Goal: Task Accomplishment & Management: Use online tool/utility

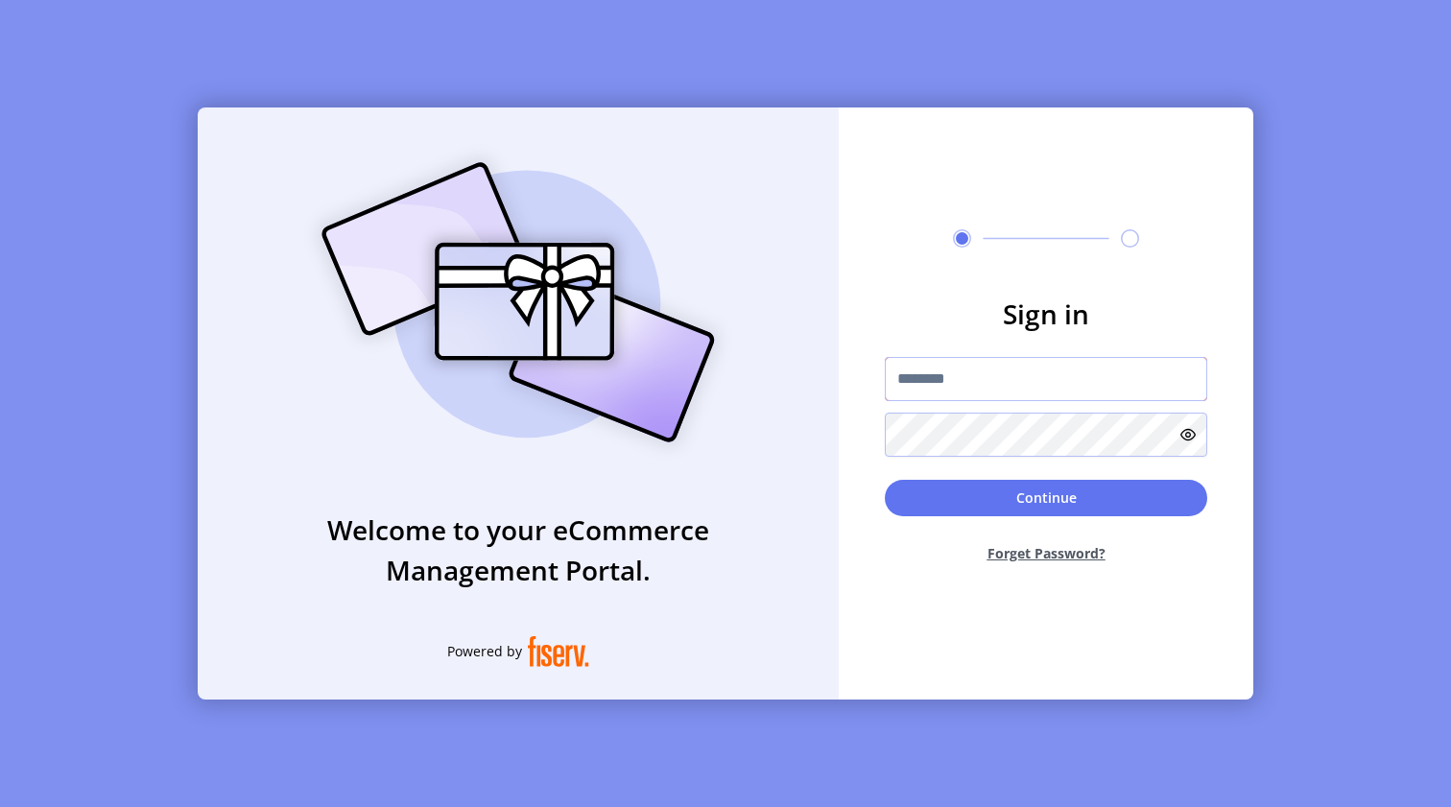
type input "**********"
click at [1031, 500] on button "Continue" at bounding box center [1046, 498] width 322 height 36
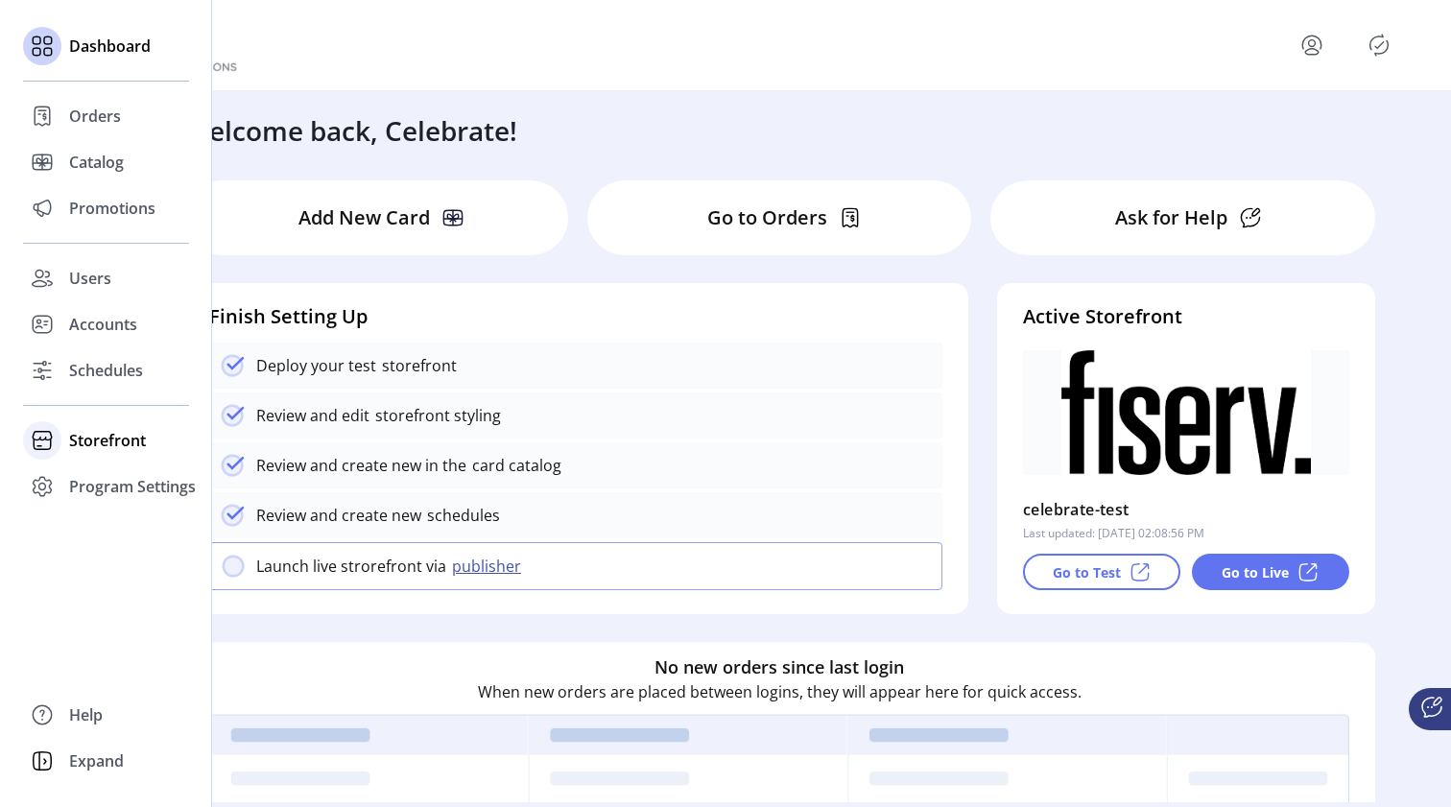
click at [122, 438] on span "Storefront" at bounding box center [107, 440] width 77 height 23
click at [118, 478] on span "Configuration" at bounding box center [119, 478] width 101 height 23
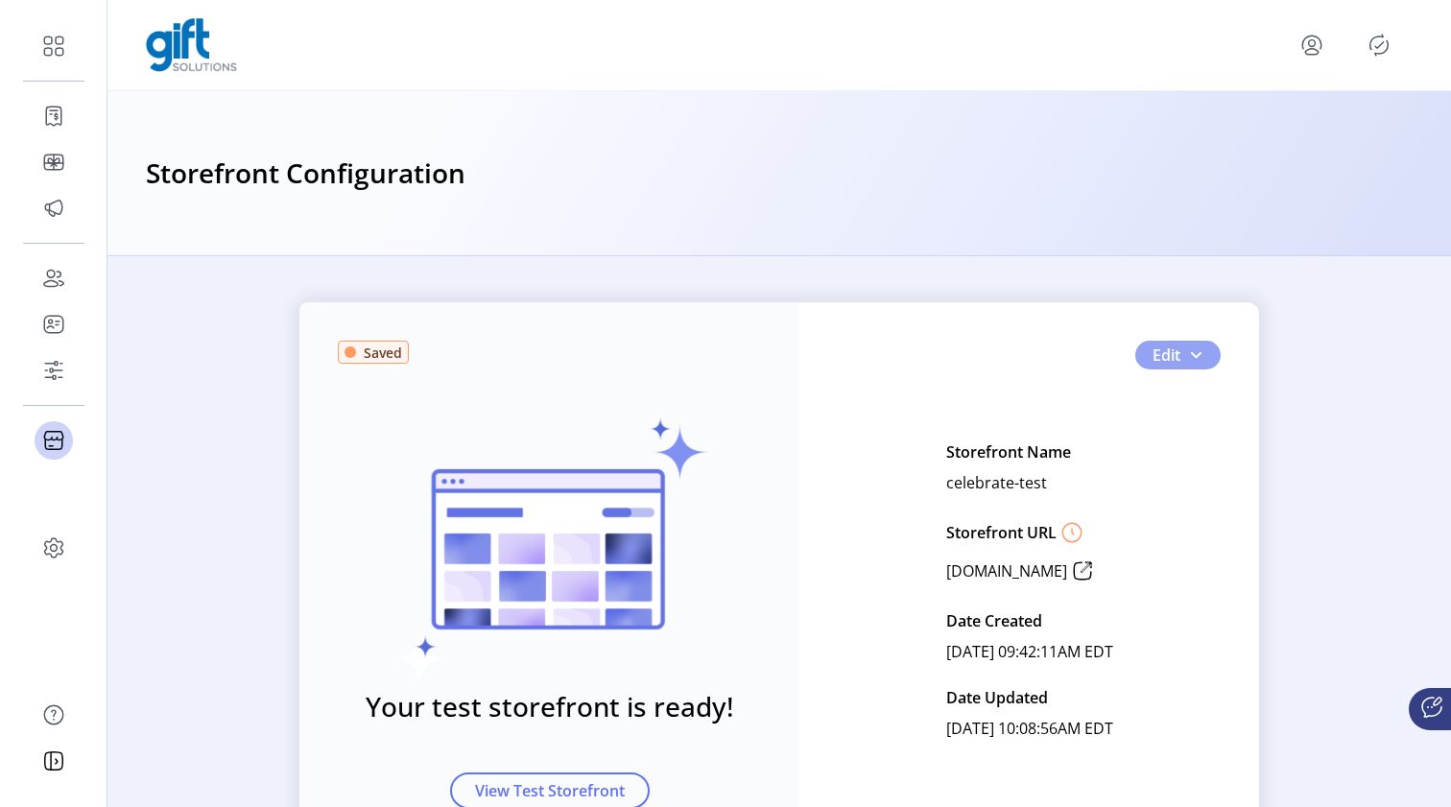
click at [1195, 355] on span "button" at bounding box center [1195, 354] width 15 height 15
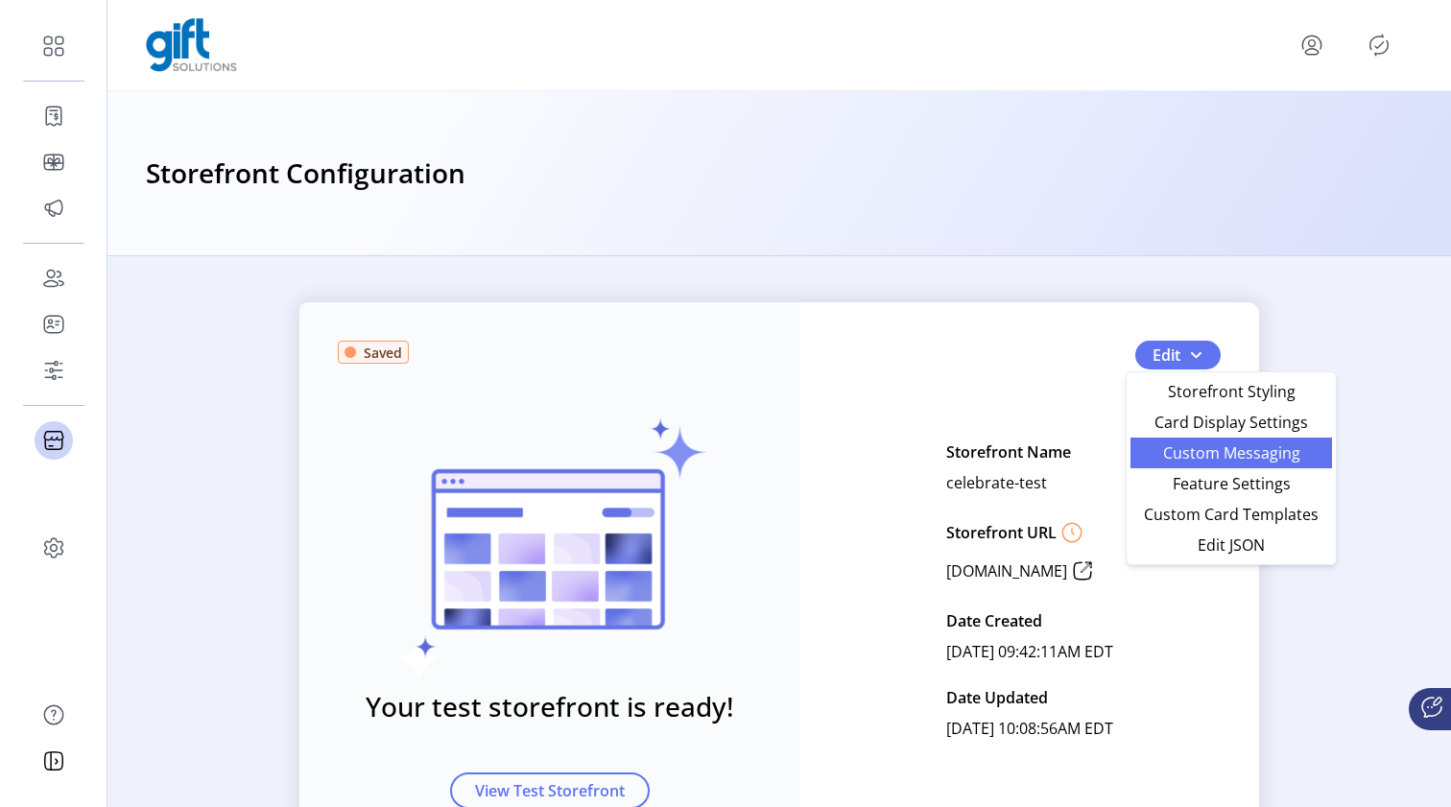
click at [1181, 460] on span "Custom Messaging" at bounding box center [1231, 452] width 178 height 15
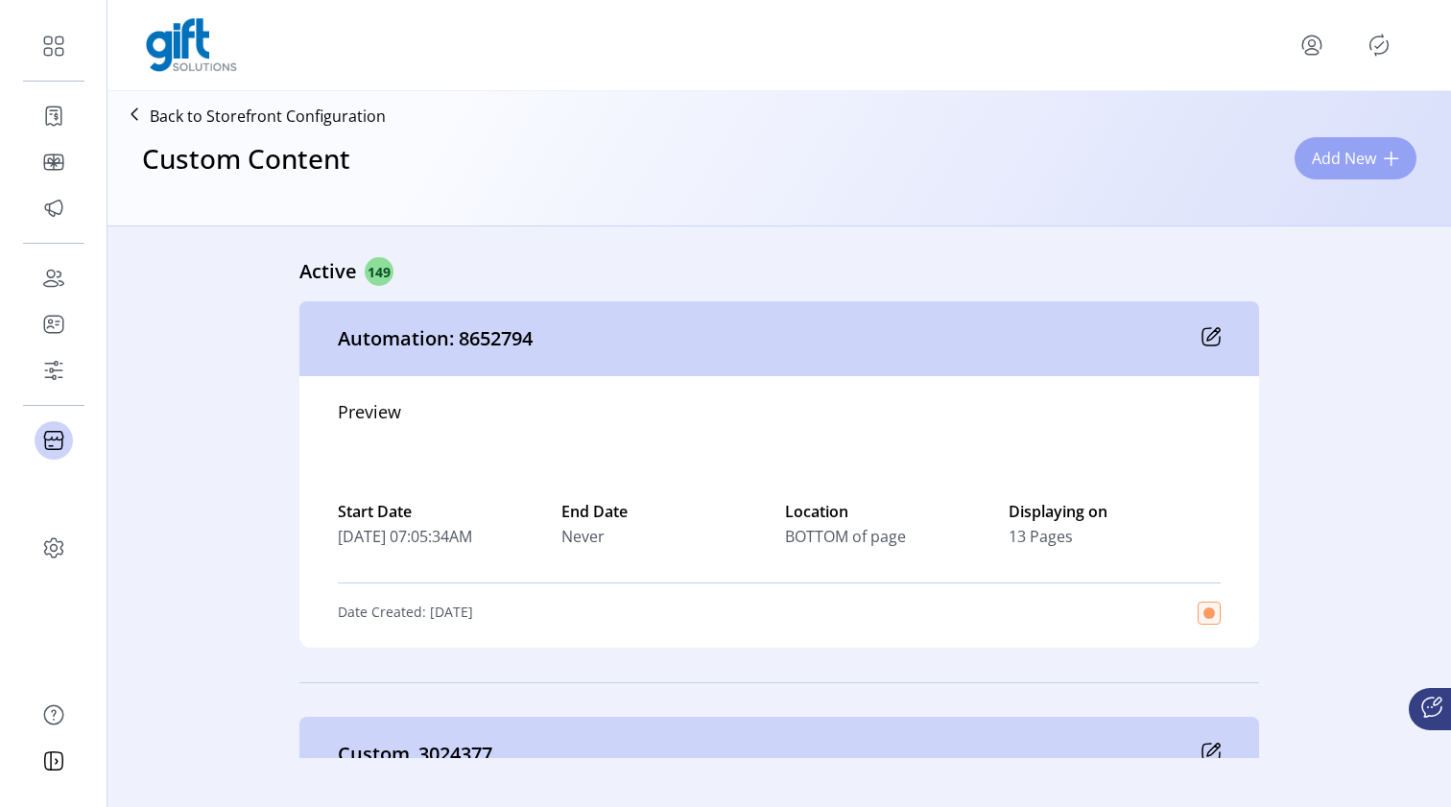
drag, startPoint x: 867, startPoint y: 220, endPoint x: 1357, endPoint y: 161, distance: 492.8
click at [1357, 161] on span "Add New" at bounding box center [1344, 158] width 64 height 23
click at [1387, 165] on span at bounding box center [1391, 158] width 15 height 15
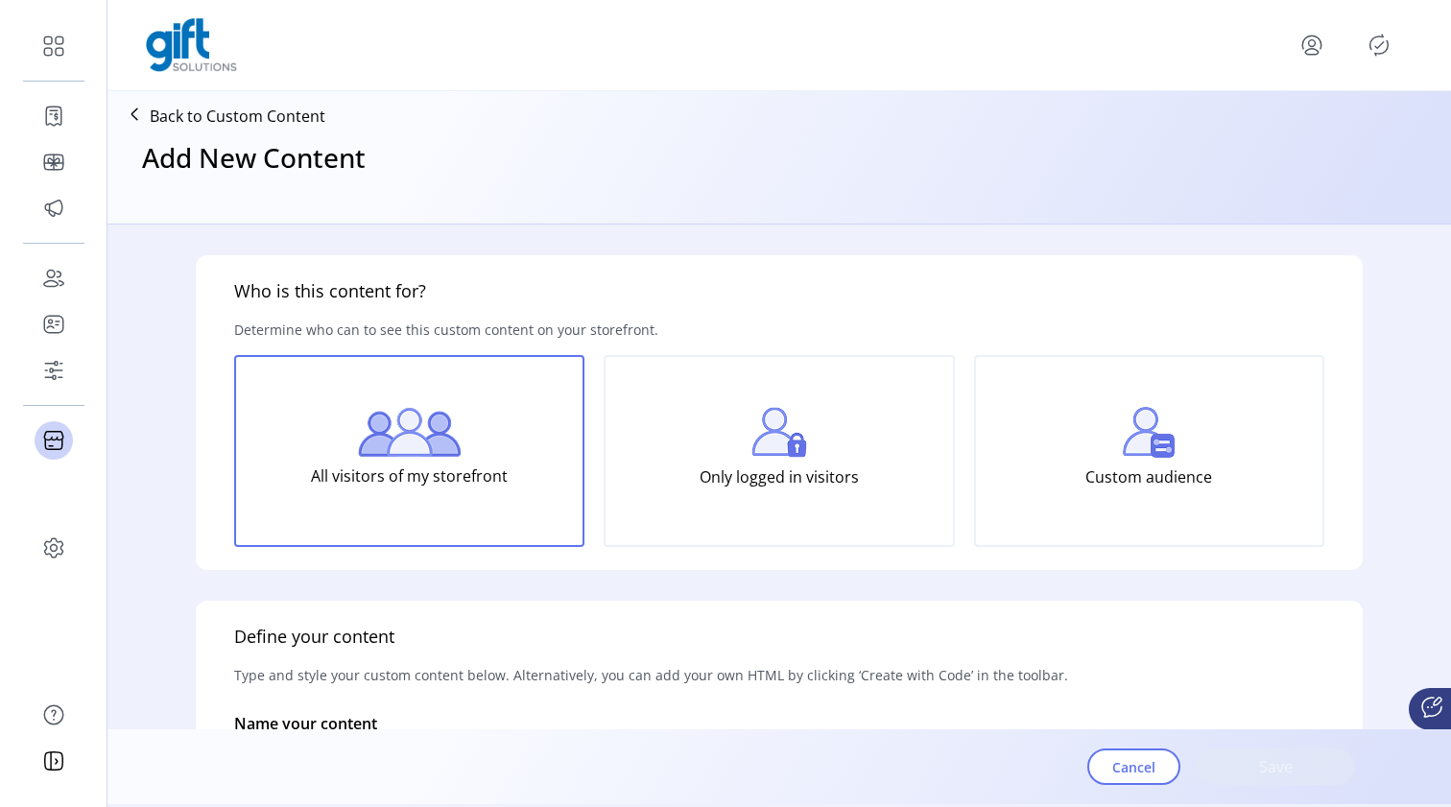
click at [1343, 157] on div "Add New Content" at bounding box center [779, 174] width 1328 height 83
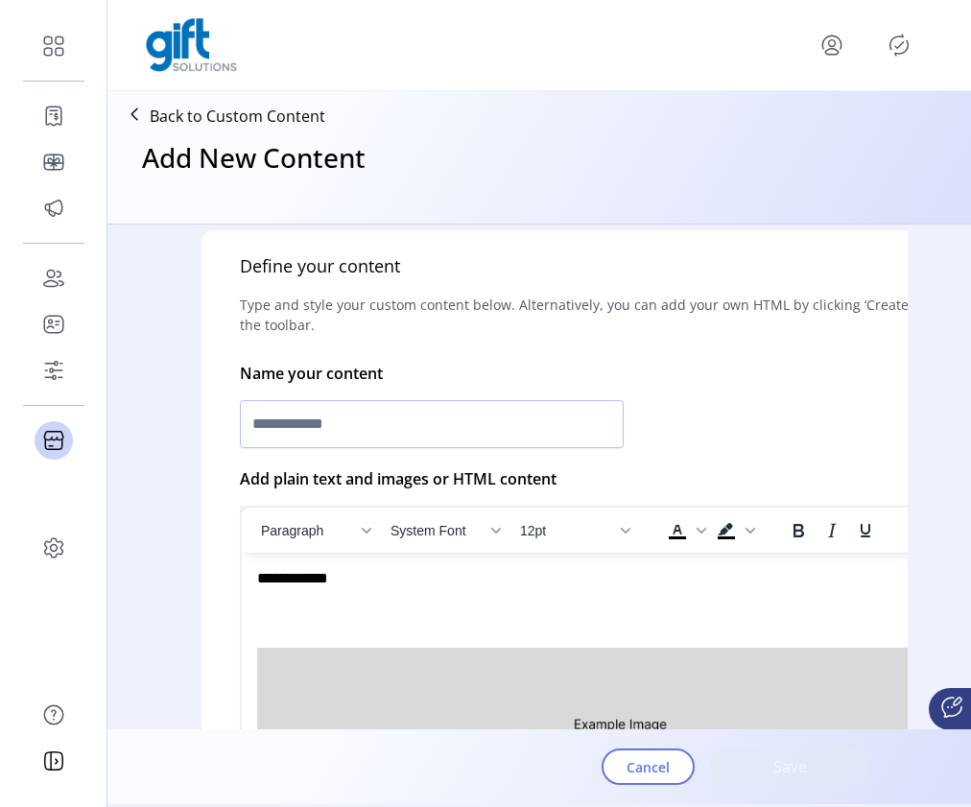
scroll to position [370, 1]
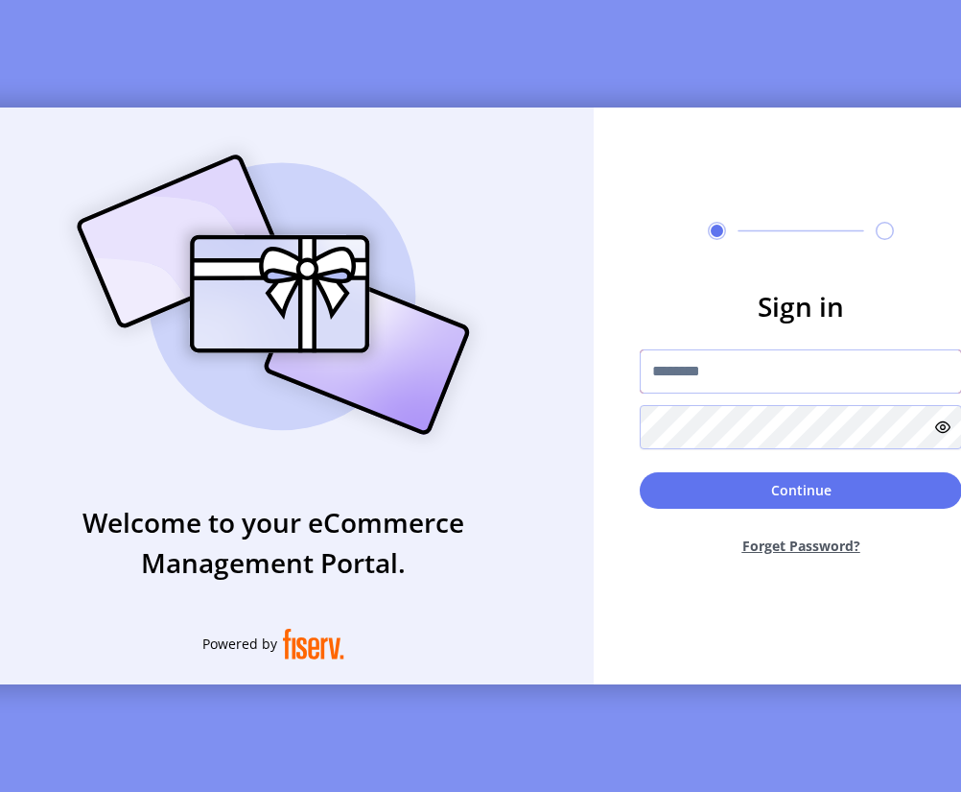
type input "**********"
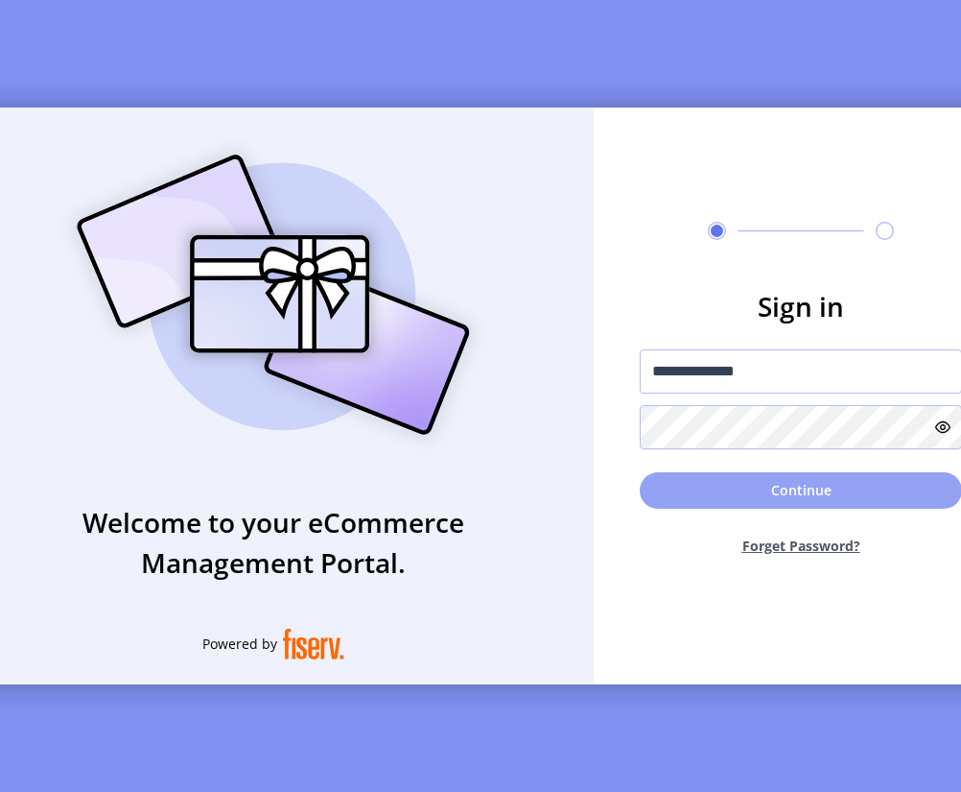
click at [791, 504] on button "Continue" at bounding box center [801, 490] width 322 height 36
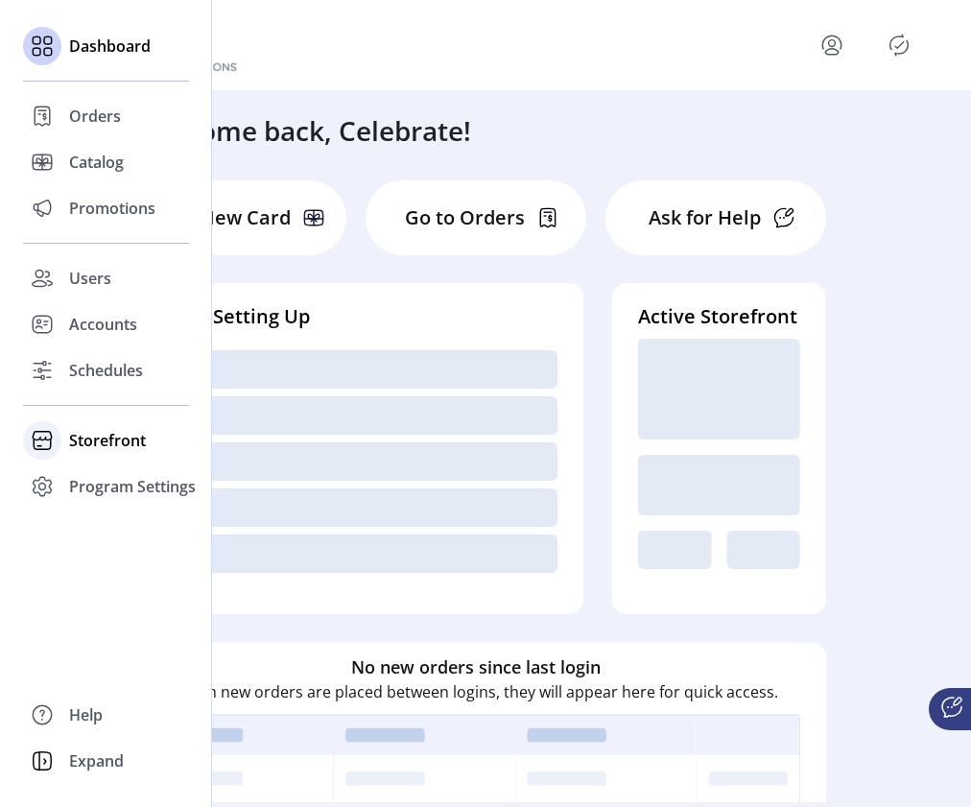
click at [74, 440] on span "Storefront" at bounding box center [107, 440] width 77 height 23
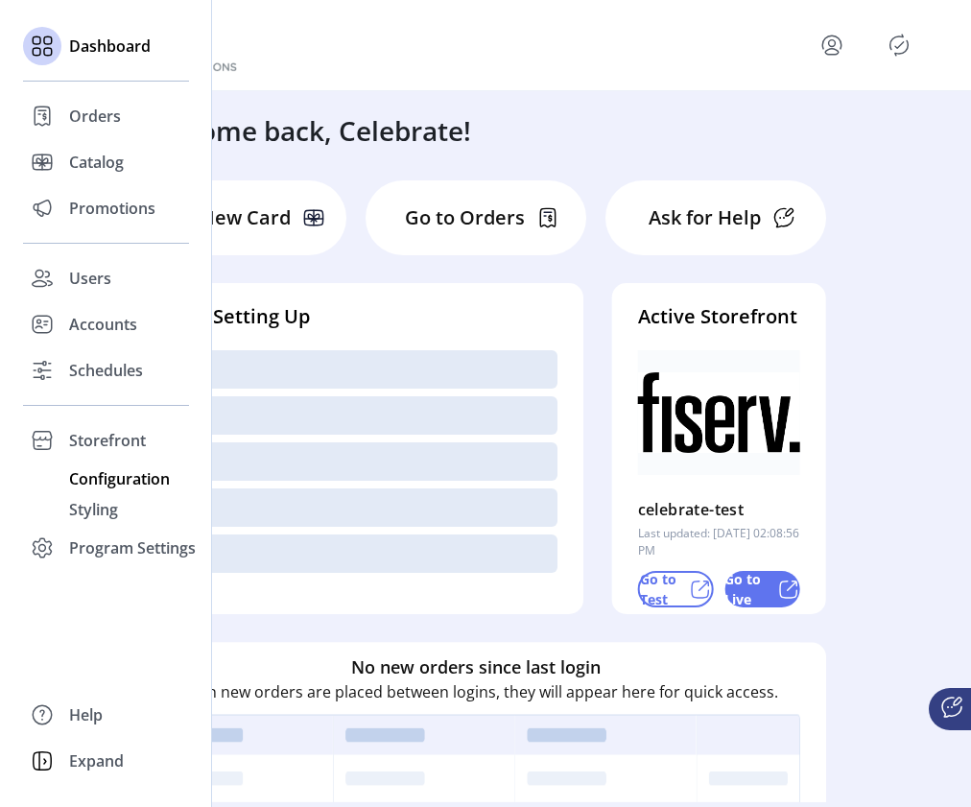
click at [91, 475] on span "Configuration" at bounding box center [119, 478] width 101 height 23
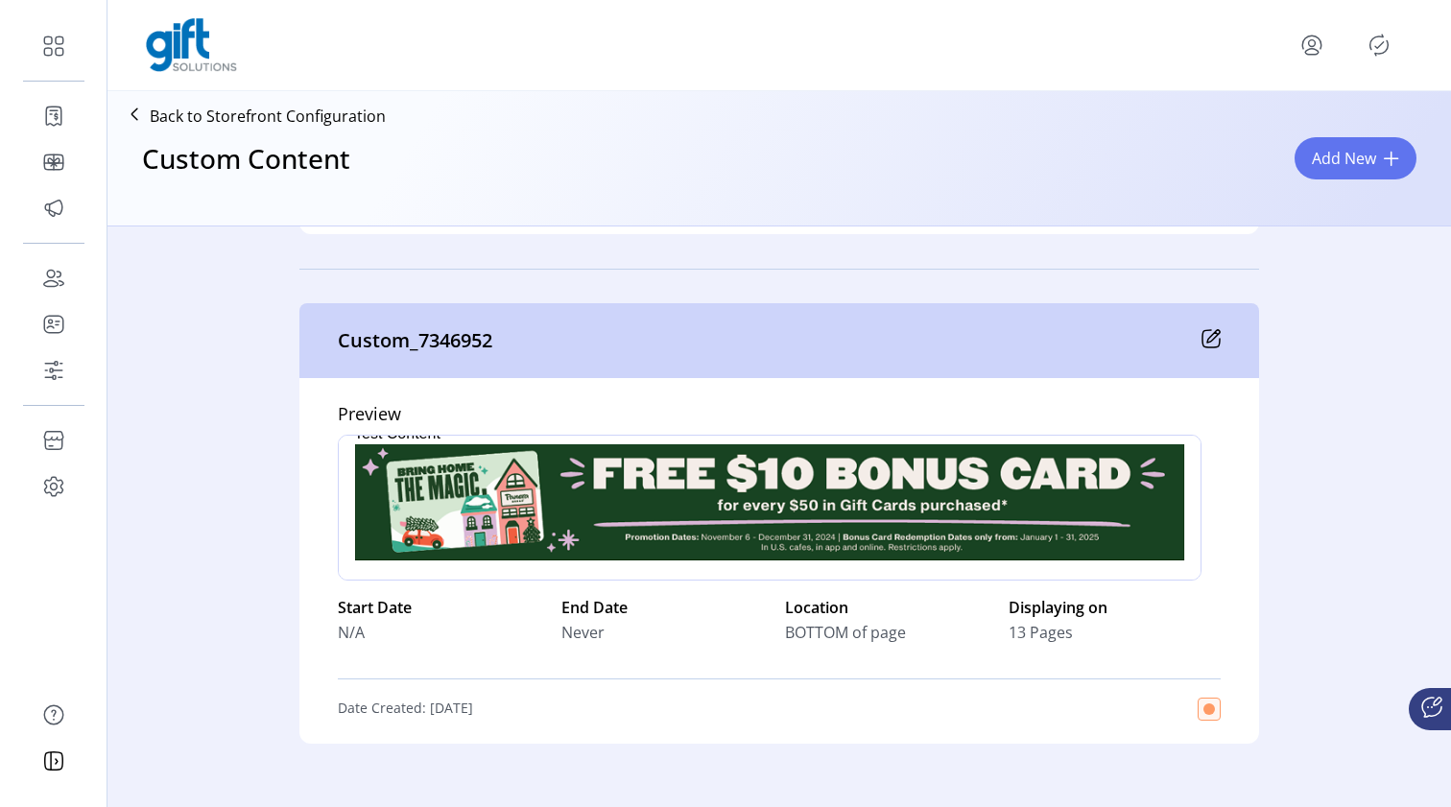
scroll to position [14735, 0]
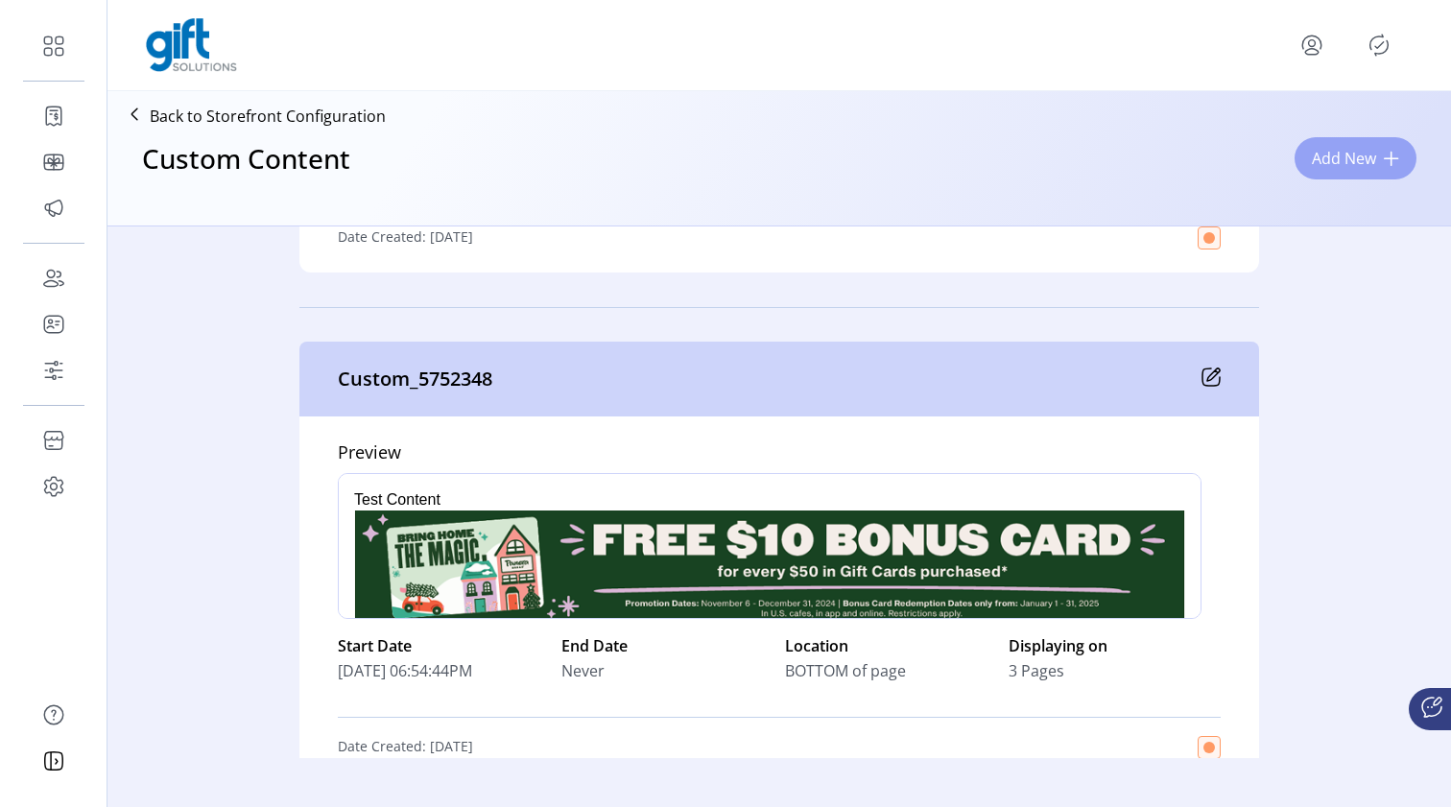
click at [1345, 157] on span "Add New" at bounding box center [1344, 158] width 64 height 23
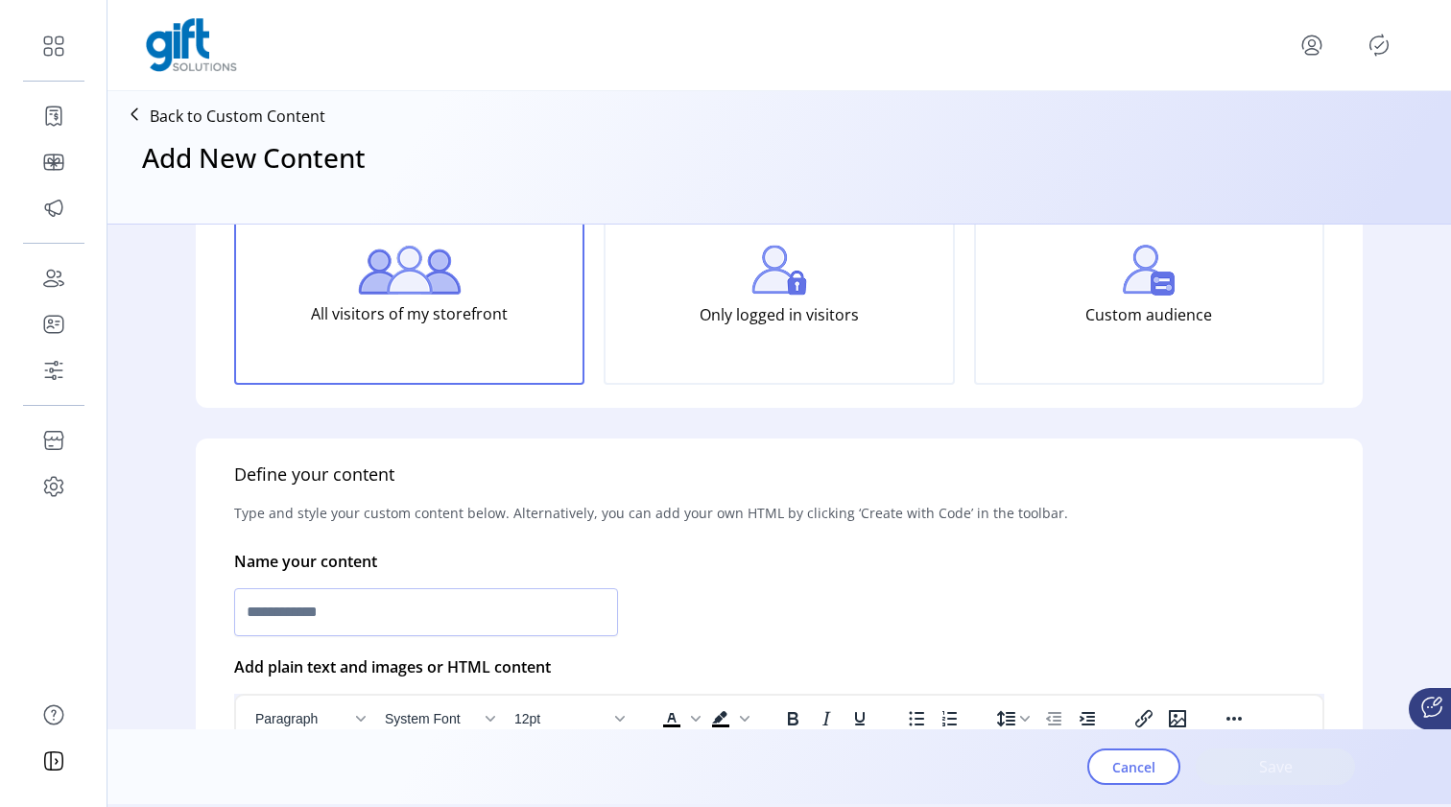
scroll to position [185, 0]
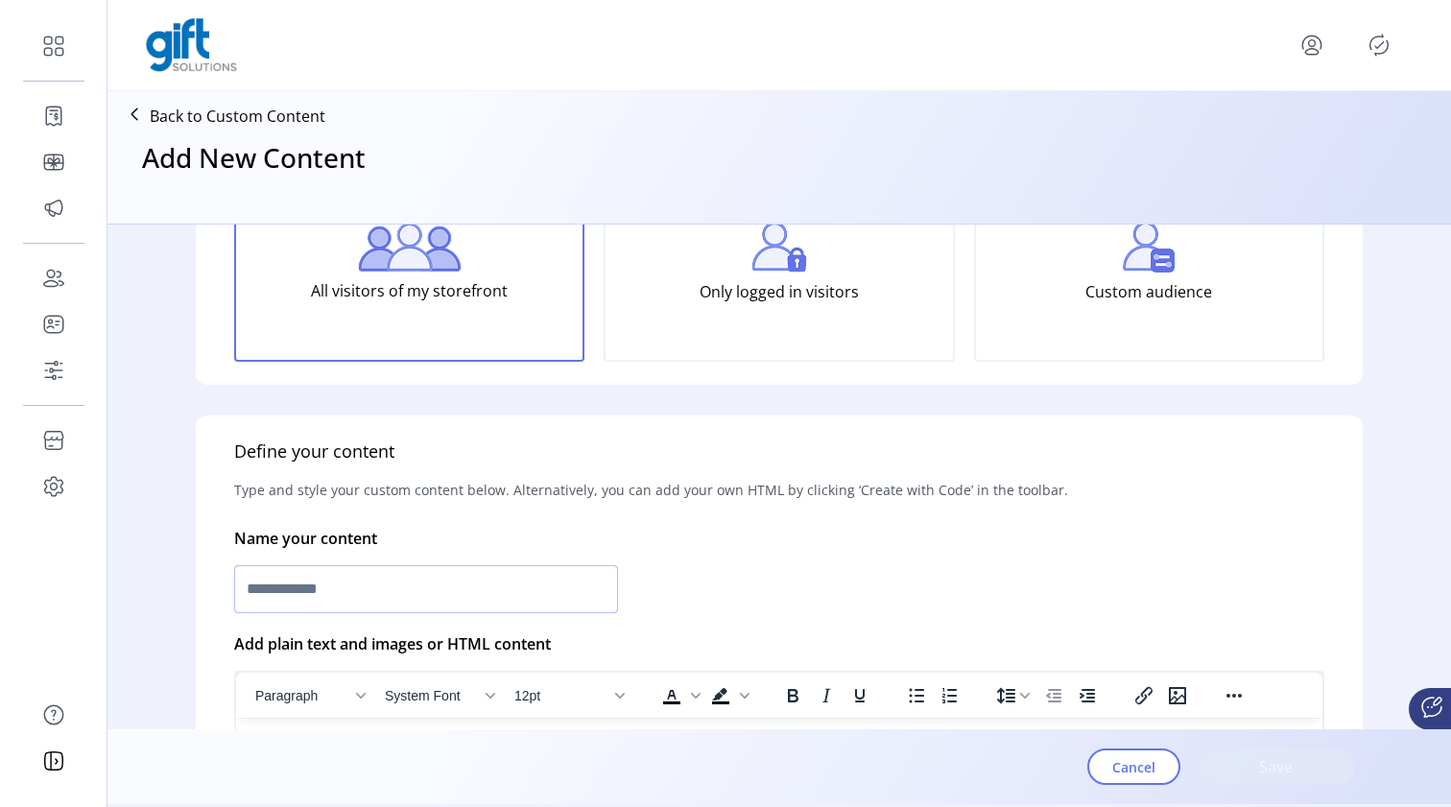
click at [511, 605] on input "text" at bounding box center [426, 589] width 384 height 48
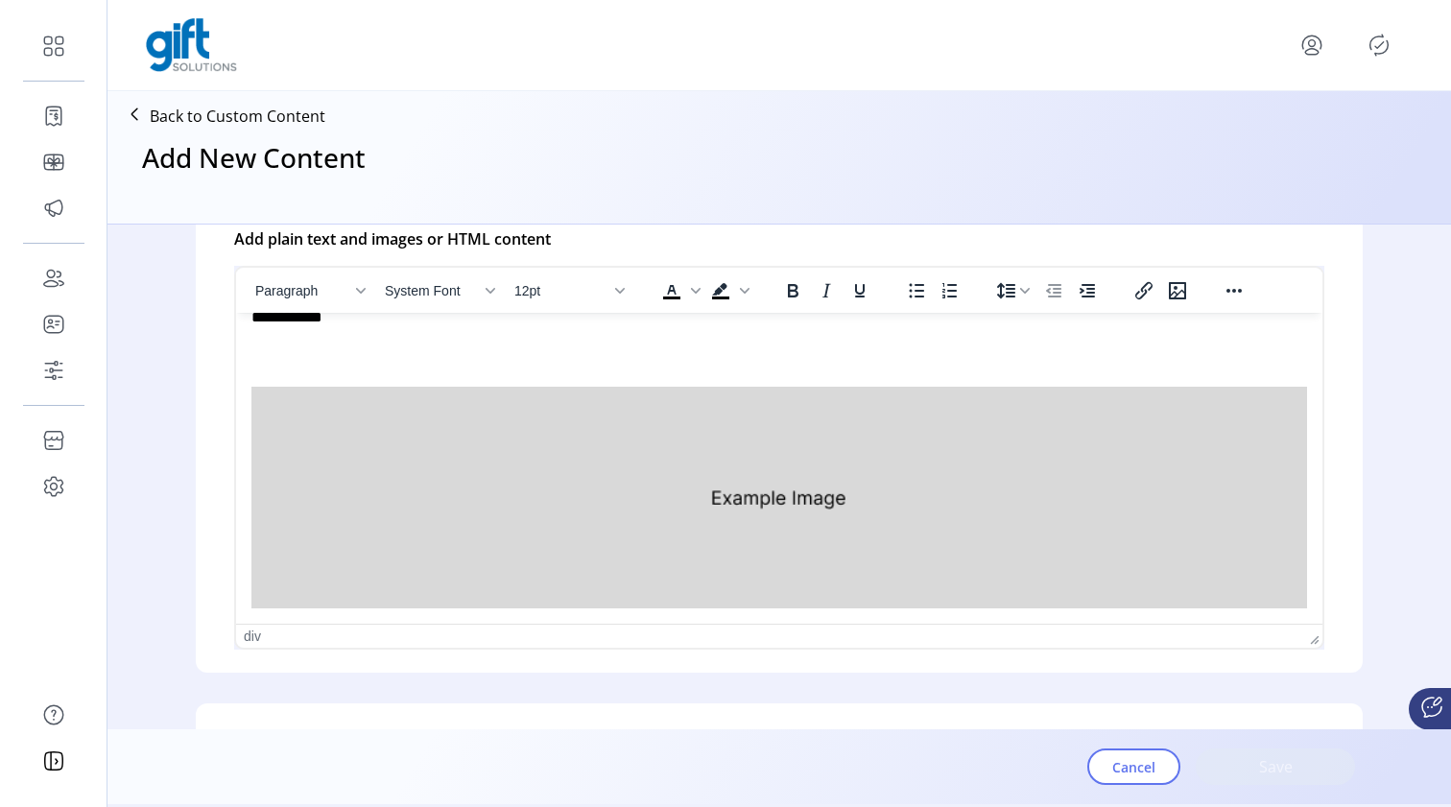
scroll to position [623, 0]
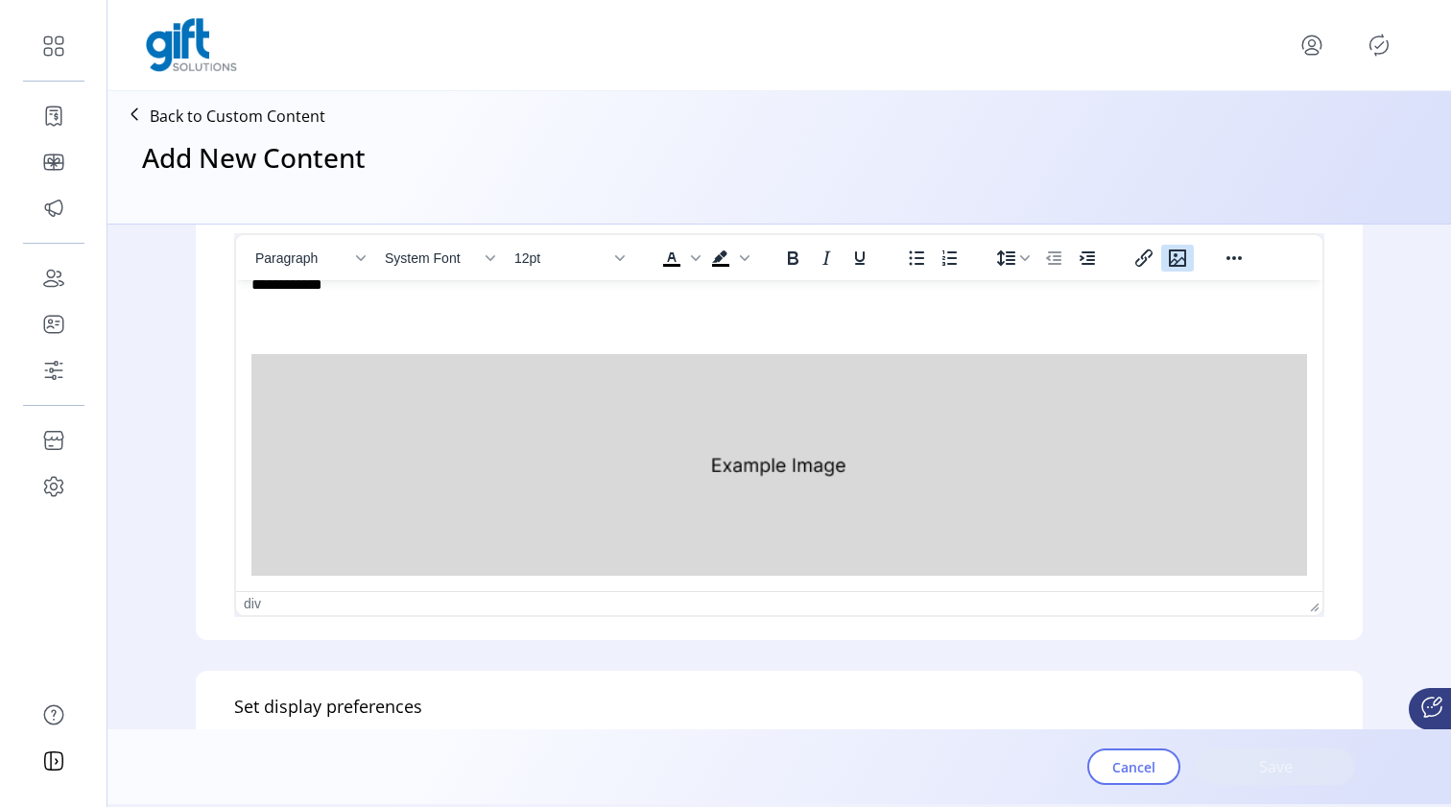
click at [1178, 262] on icon "Insert/edit image" at bounding box center [1177, 257] width 17 height 17
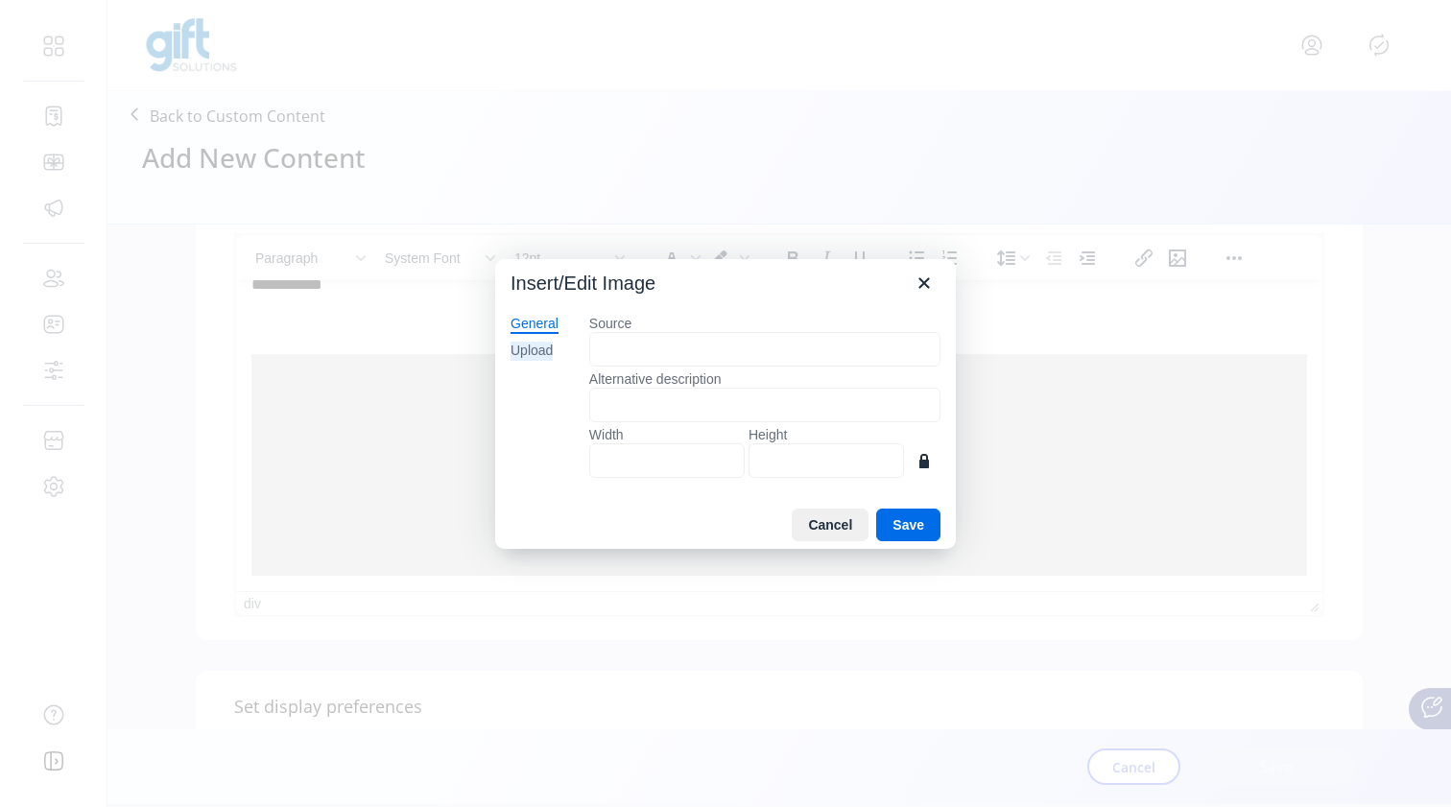
click at [536, 346] on div "Upload" at bounding box center [531, 351] width 42 height 19
click at [735, 413] on button "Browse for an image" at bounding box center [764, 415] width 165 height 33
click at [915, 524] on button "Save" at bounding box center [908, 525] width 64 height 33
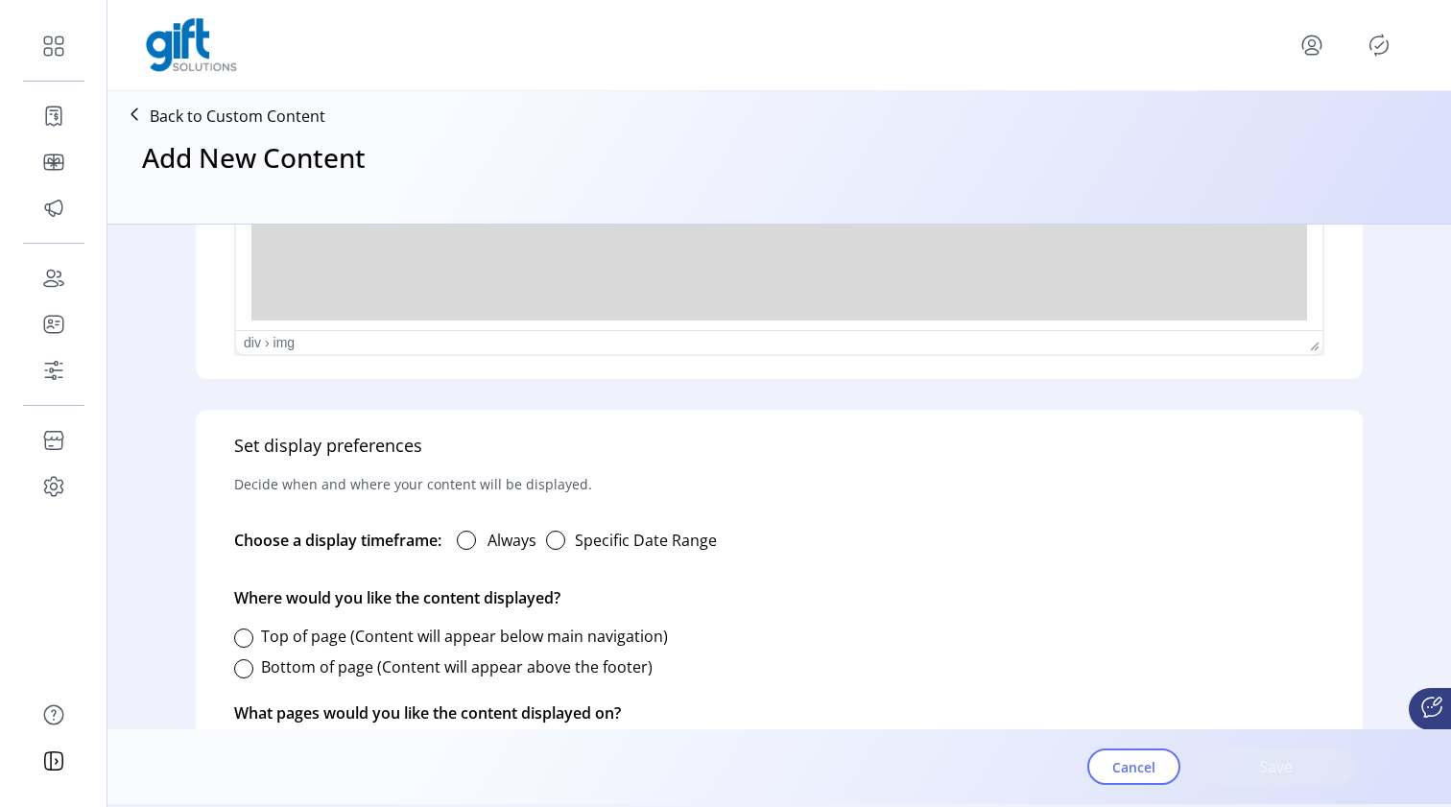
scroll to position [969, 0]
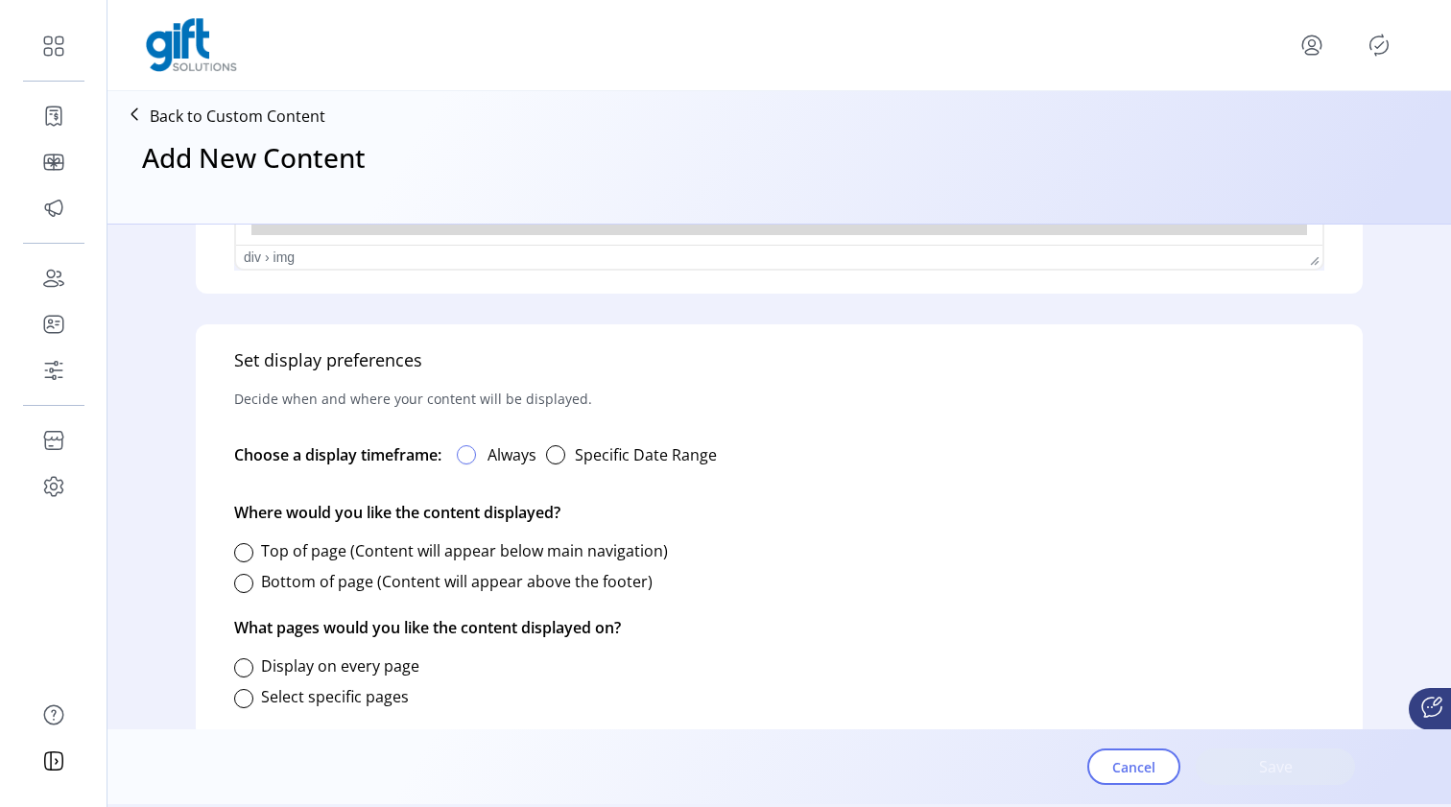
click at [476, 449] on div at bounding box center [466, 454] width 19 height 19
click at [236, 552] on div at bounding box center [243, 552] width 19 height 19
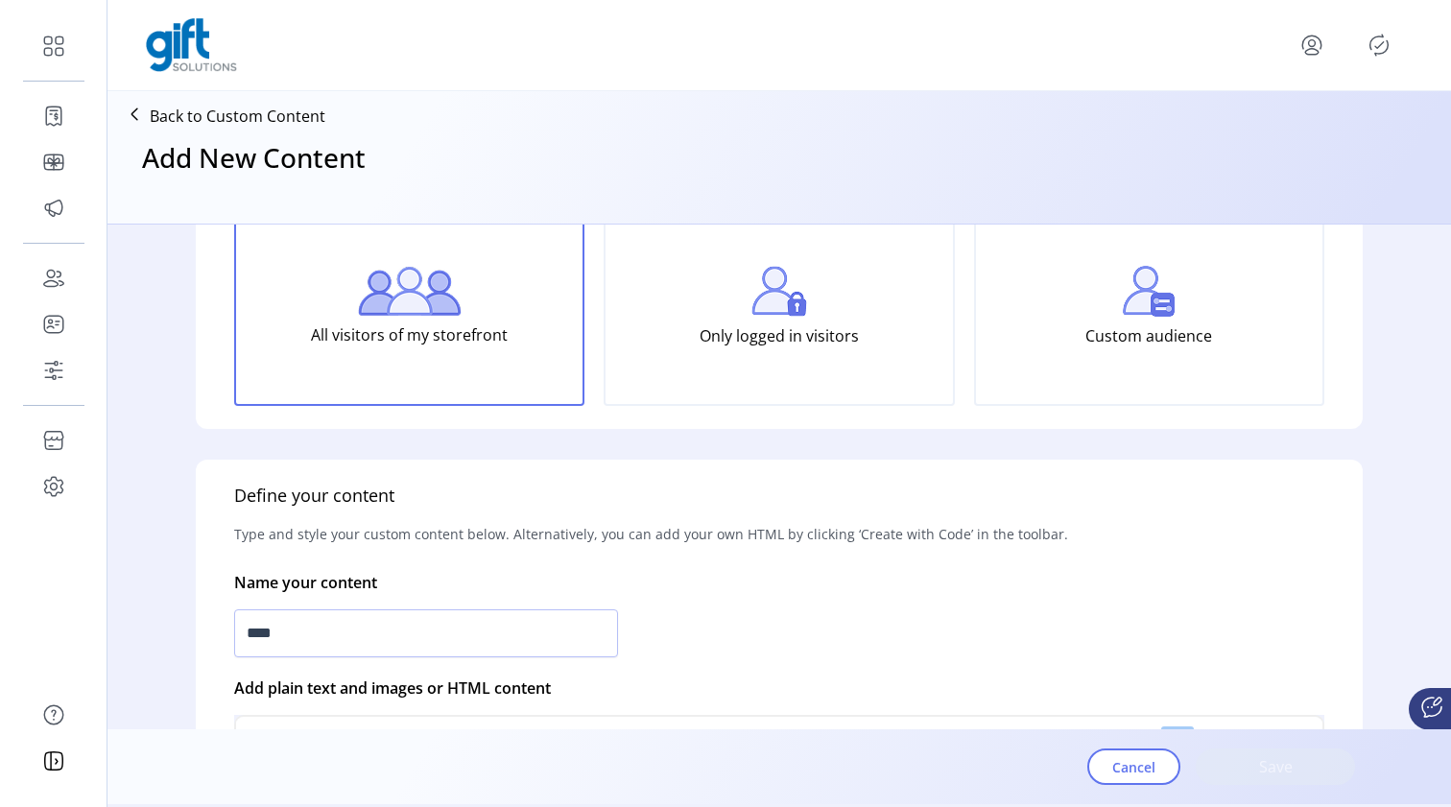
scroll to position [172, 0]
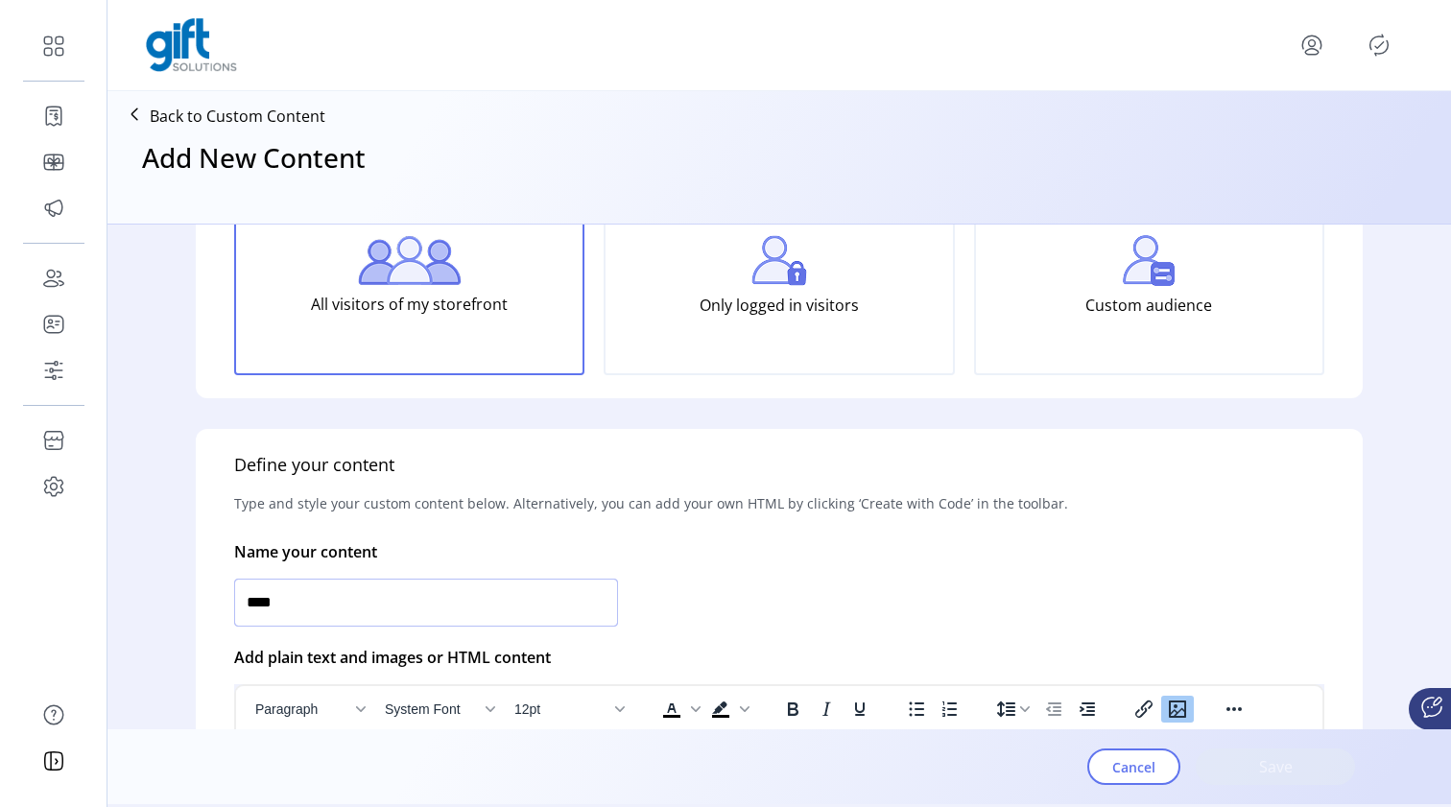
click at [433, 597] on input "****" at bounding box center [426, 603] width 384 height 48
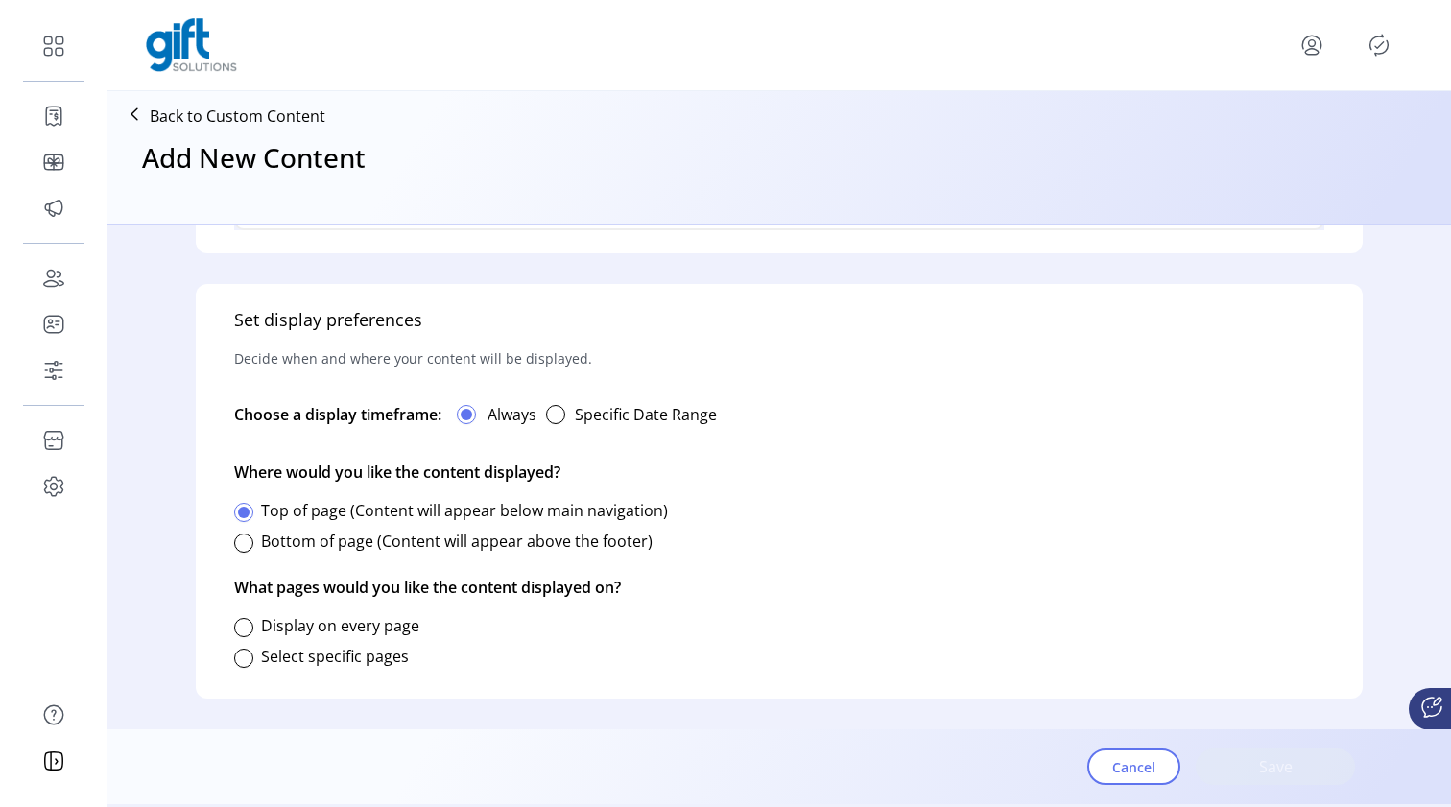
scroll to position [1009, 0]
type input "**********"
click at [244, 629] on div at bounding box center [243, 627] width 19 height 19
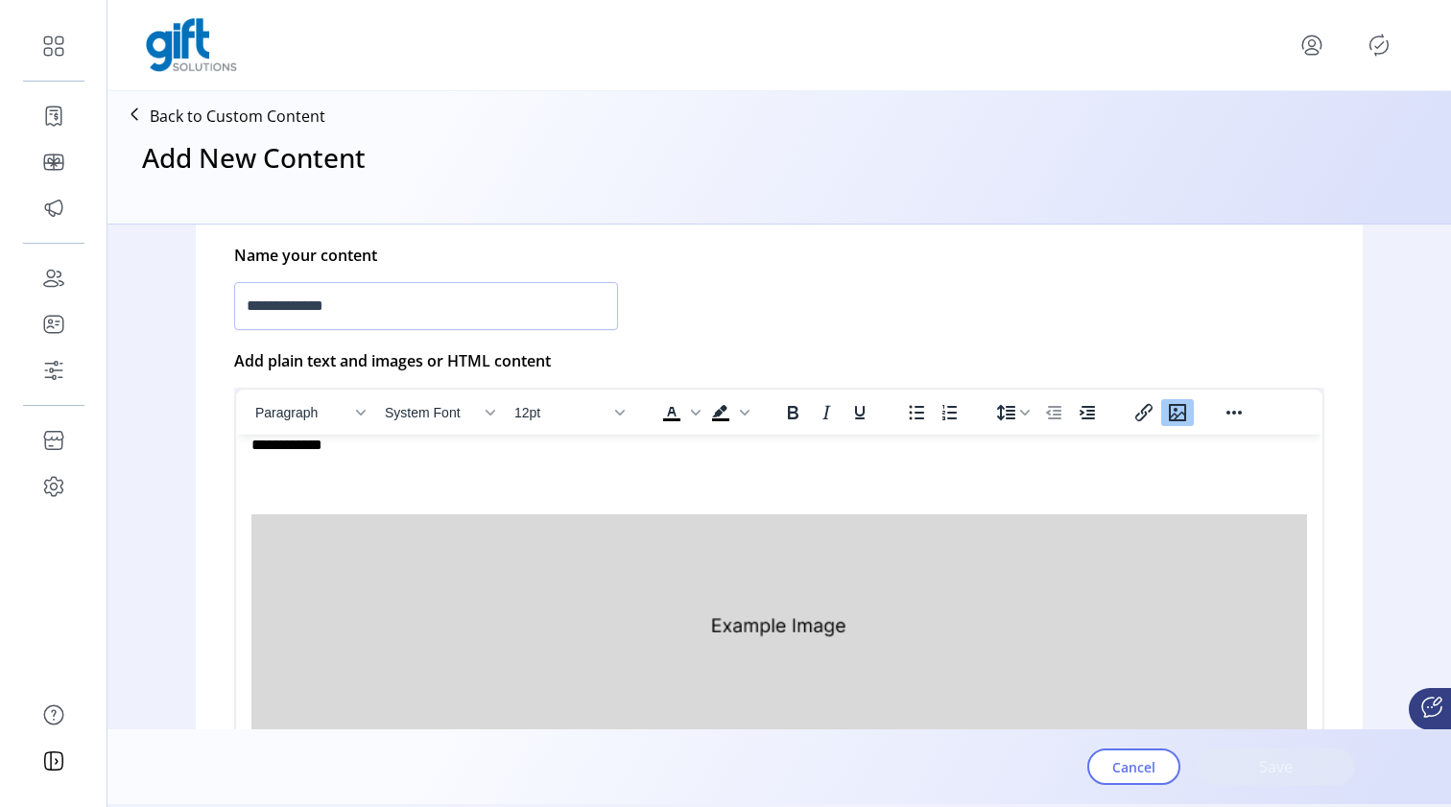
scroll to position [472, 0]
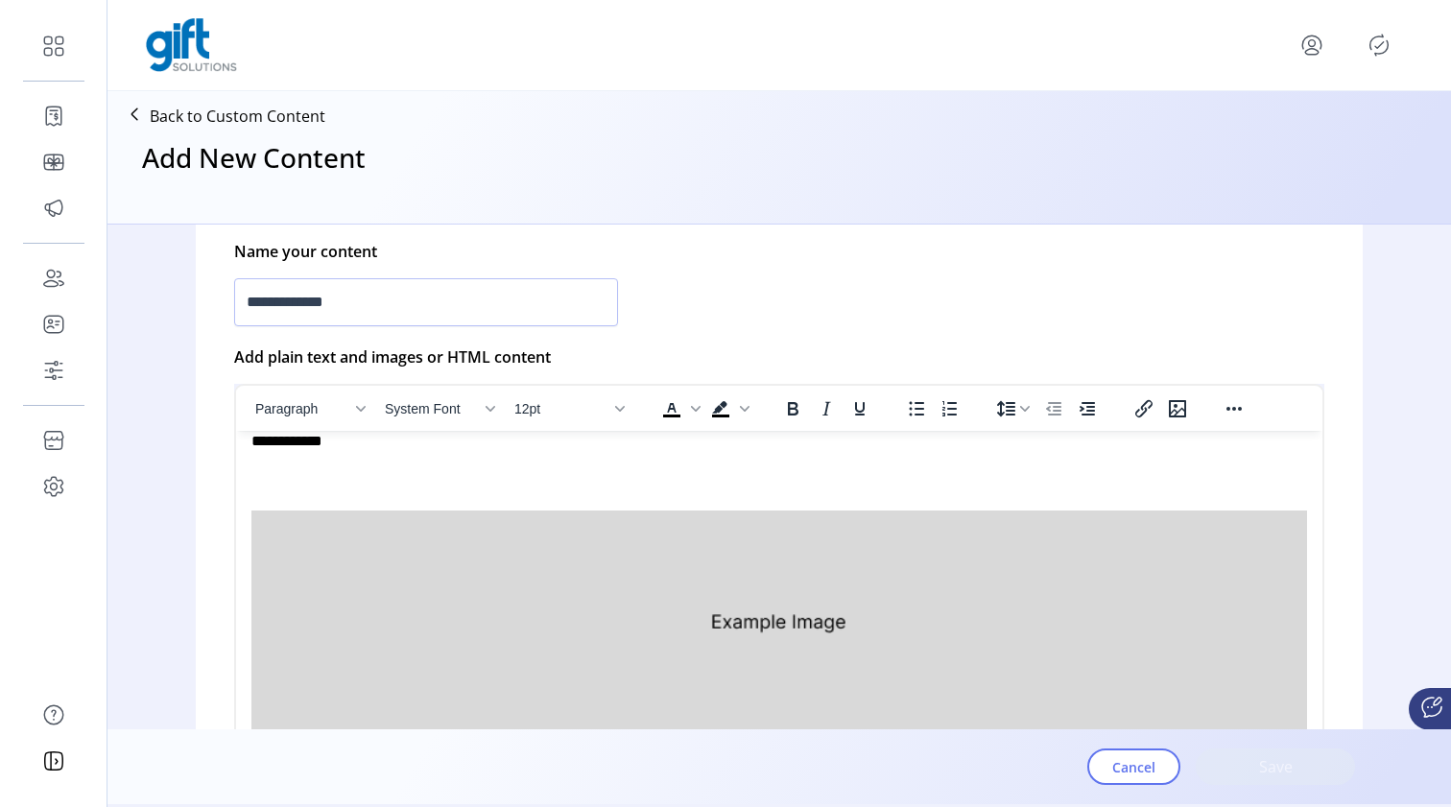
click at [1057, 492] on p "Rich Text Area. Press ALT-0 for help." at bounding box center [778, 603] width 1055 height 272
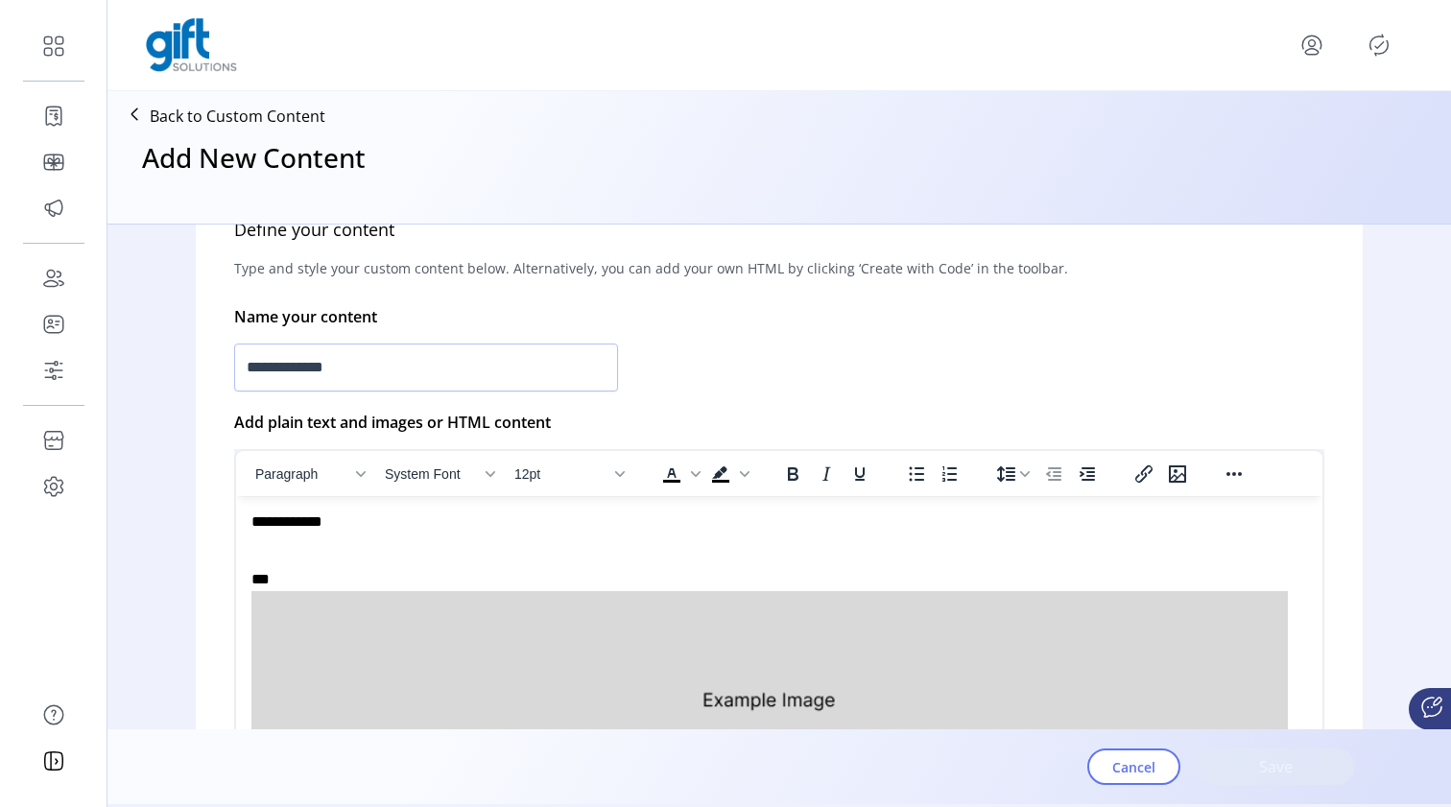
scroll to position [337, 0]
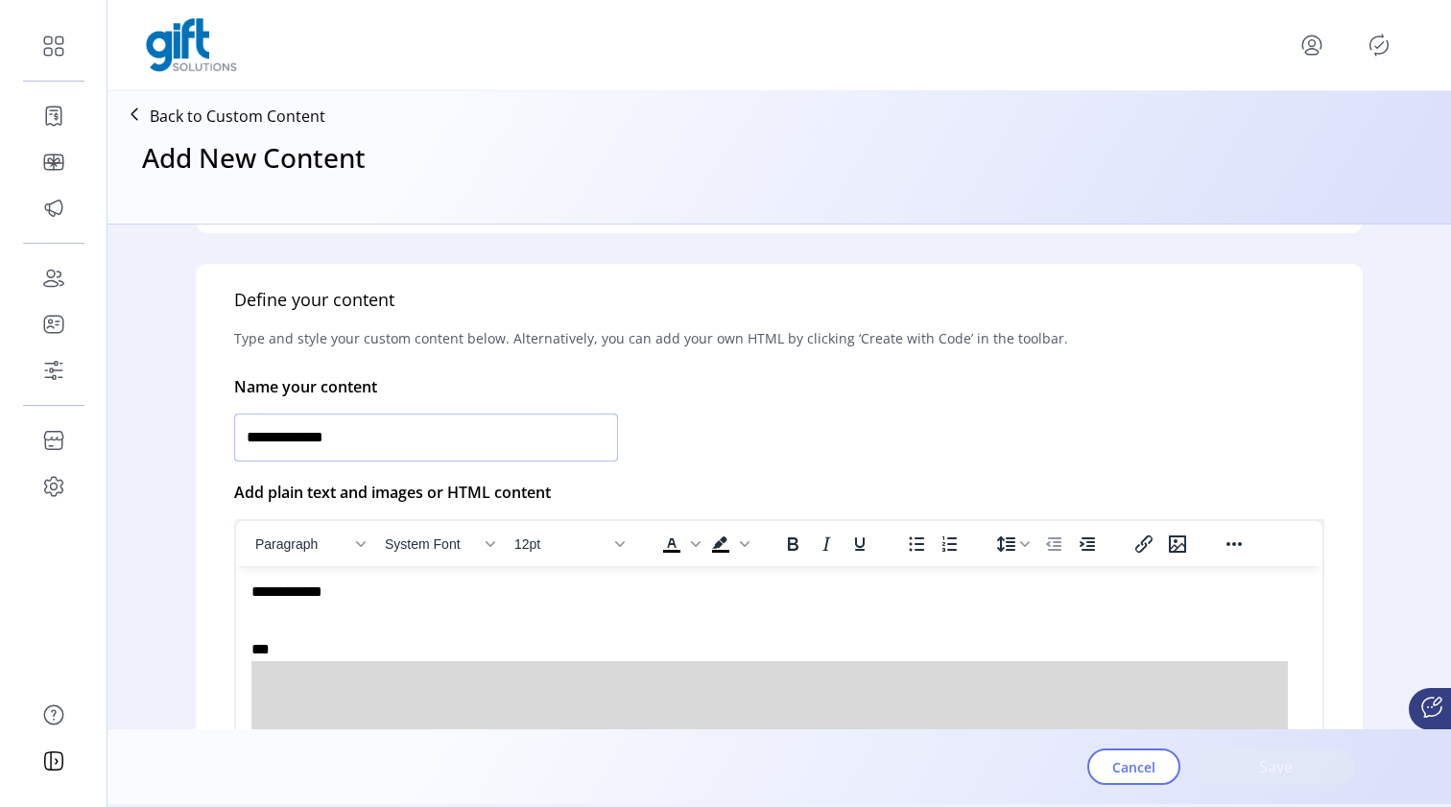
click at [496, 437] on input "**********" at bounding box center [426, 438] width 384 height 48
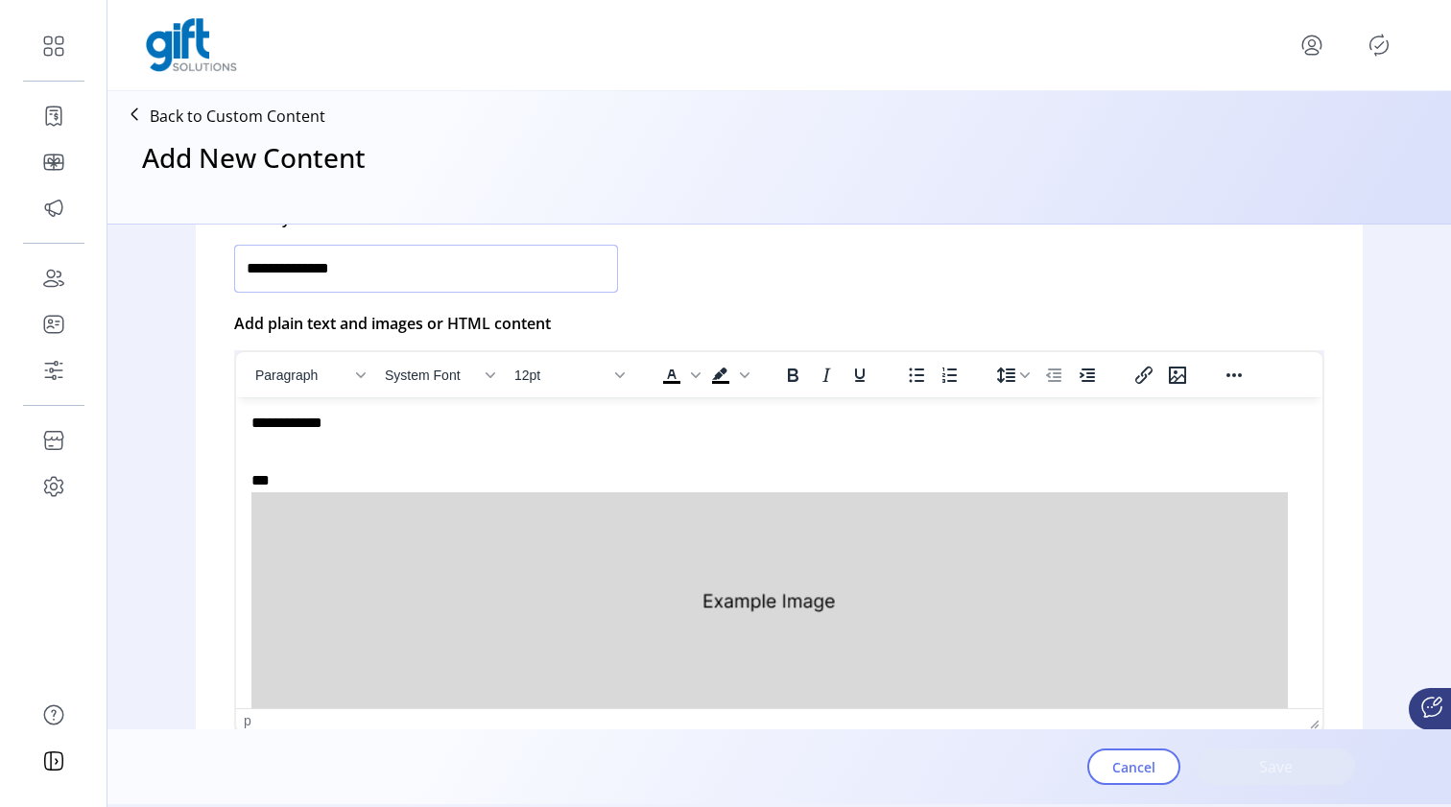
scroll to position [489, 0]
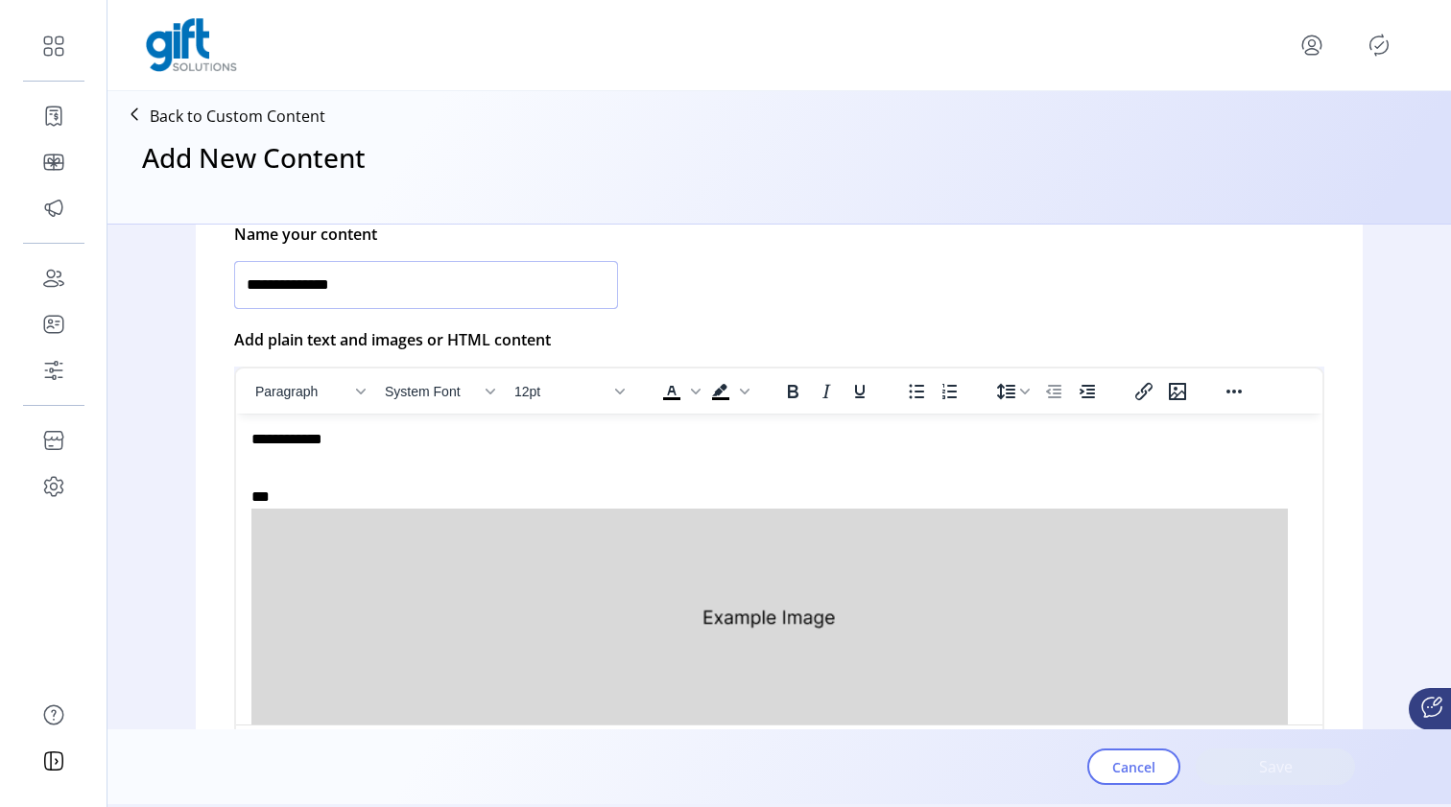
type input "**********"
click at [817, 276] on div "**********" at bounding box center [779, 285] width 1090 height 56
click at [709, 493] on p "***" at bounding box center [769, 597] width 1036 height 265
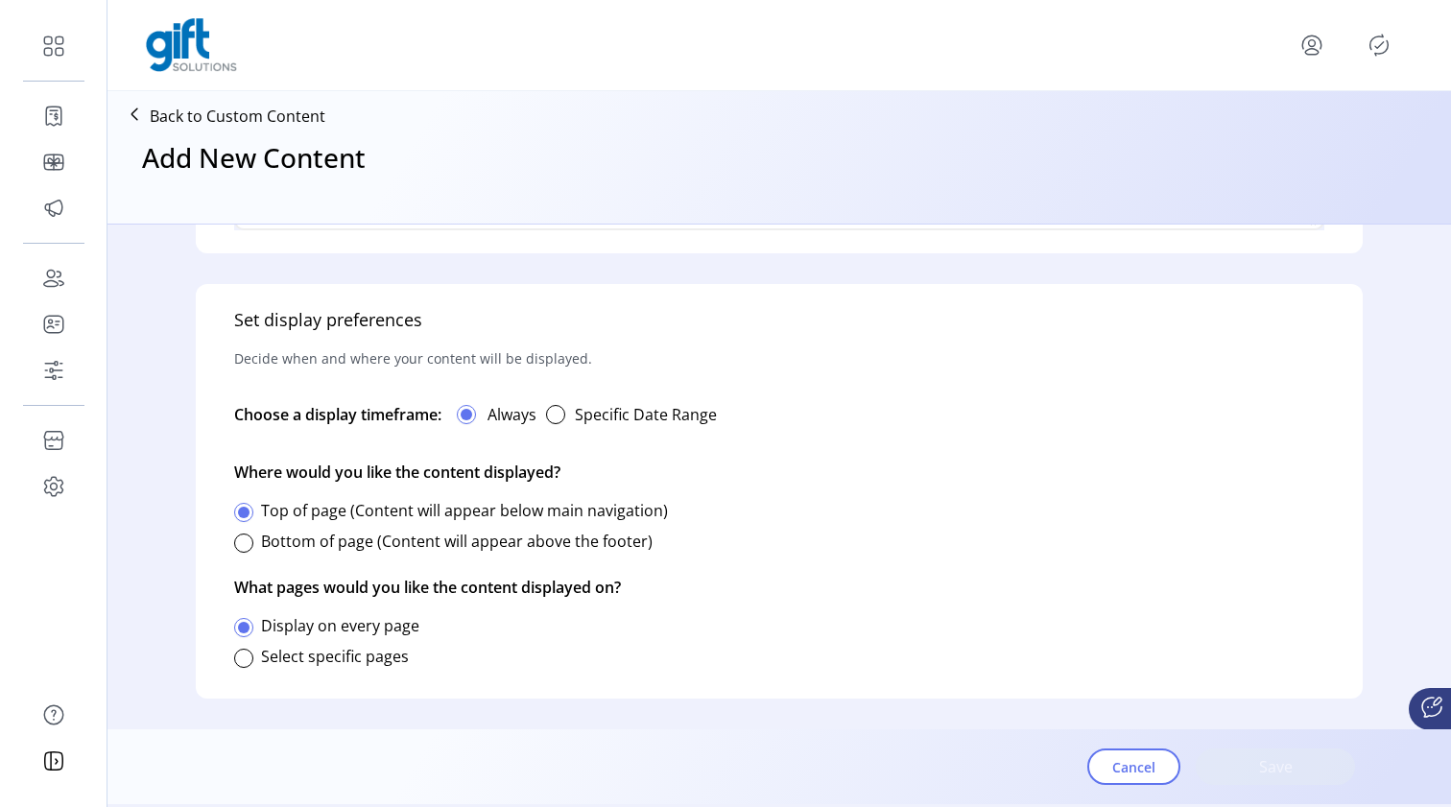
scroll to position [1009, 0]
click at [246, 656] on div at bounding box center [243, 658] width 19 height 19
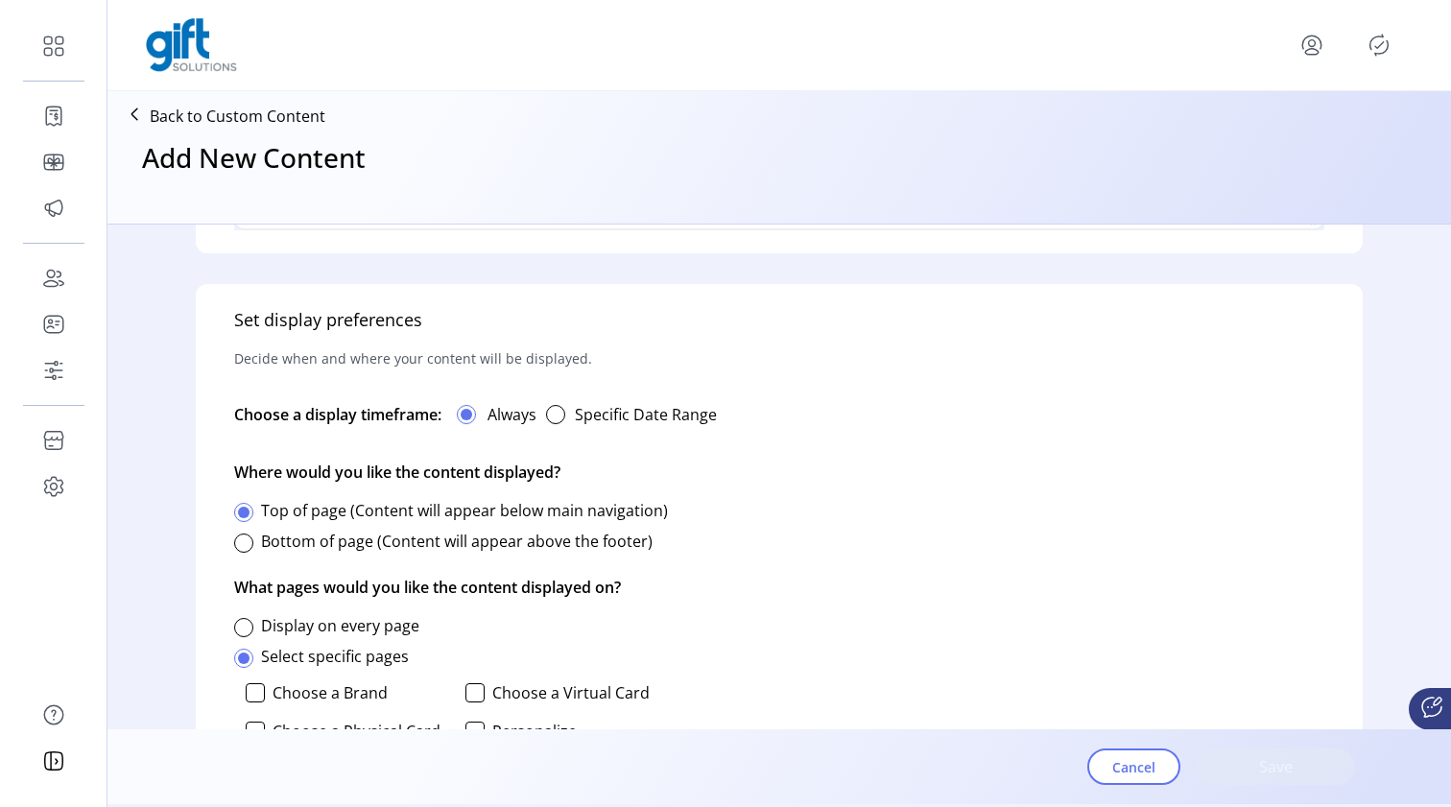
click at [266, 687] on p-checkbox "Choose a Brand" at bounding box center [346, 692] width 201 height 19
click at [249, 697] on div at bounding box center [255, 692] width 19 height 19
click at [258, 543] on div "Bottom of page (Content will appear above the footer)" at bounding box center [443, 541] width 418 height 38
click at [242, 544] on div at bounding box center [243, 542] width 19 height 19
click at [565, 413] on div "button" at bounding box center [555, 414] width 19 height 19
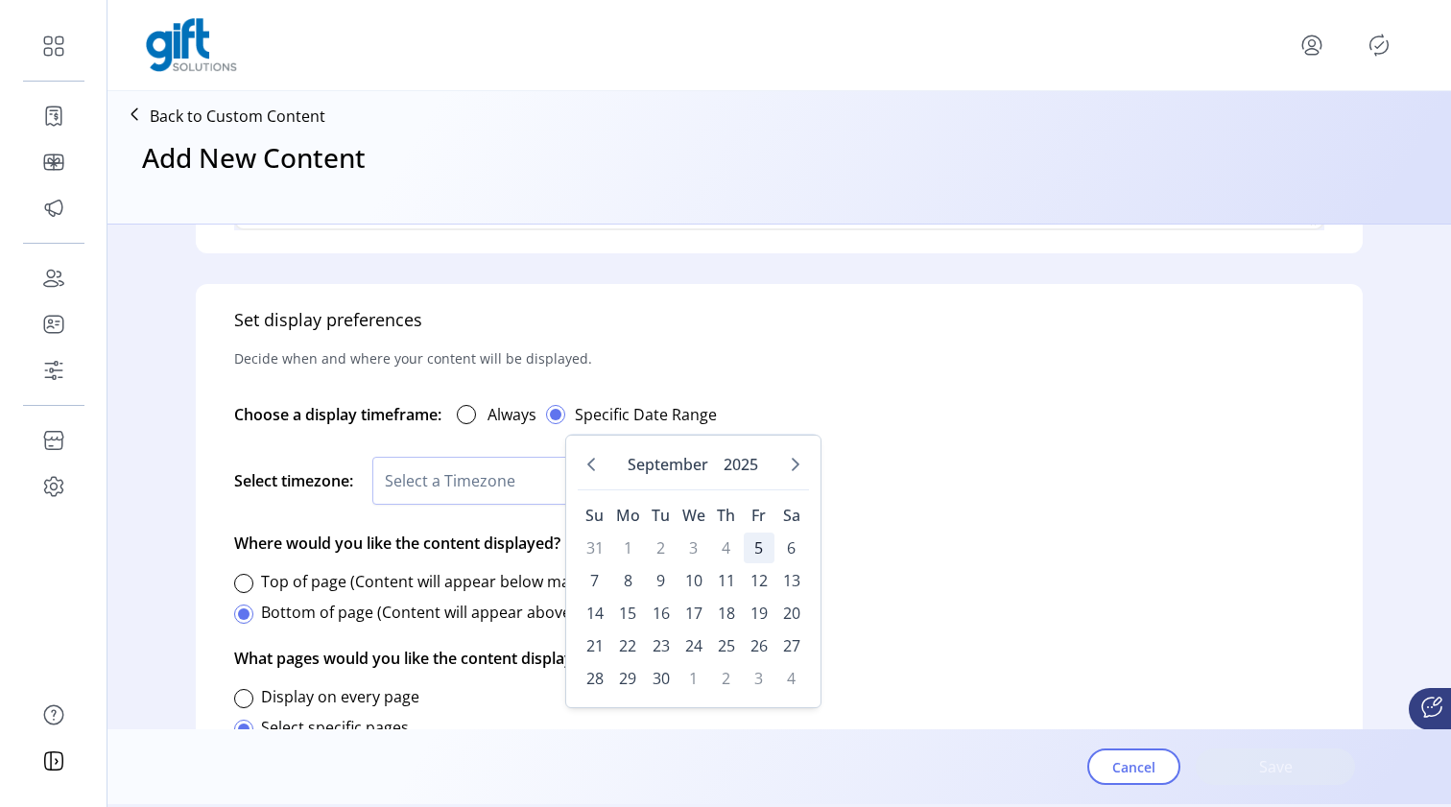
click at [756, 551] on span "5" at bounding box center [759, 548] width 31 height 31
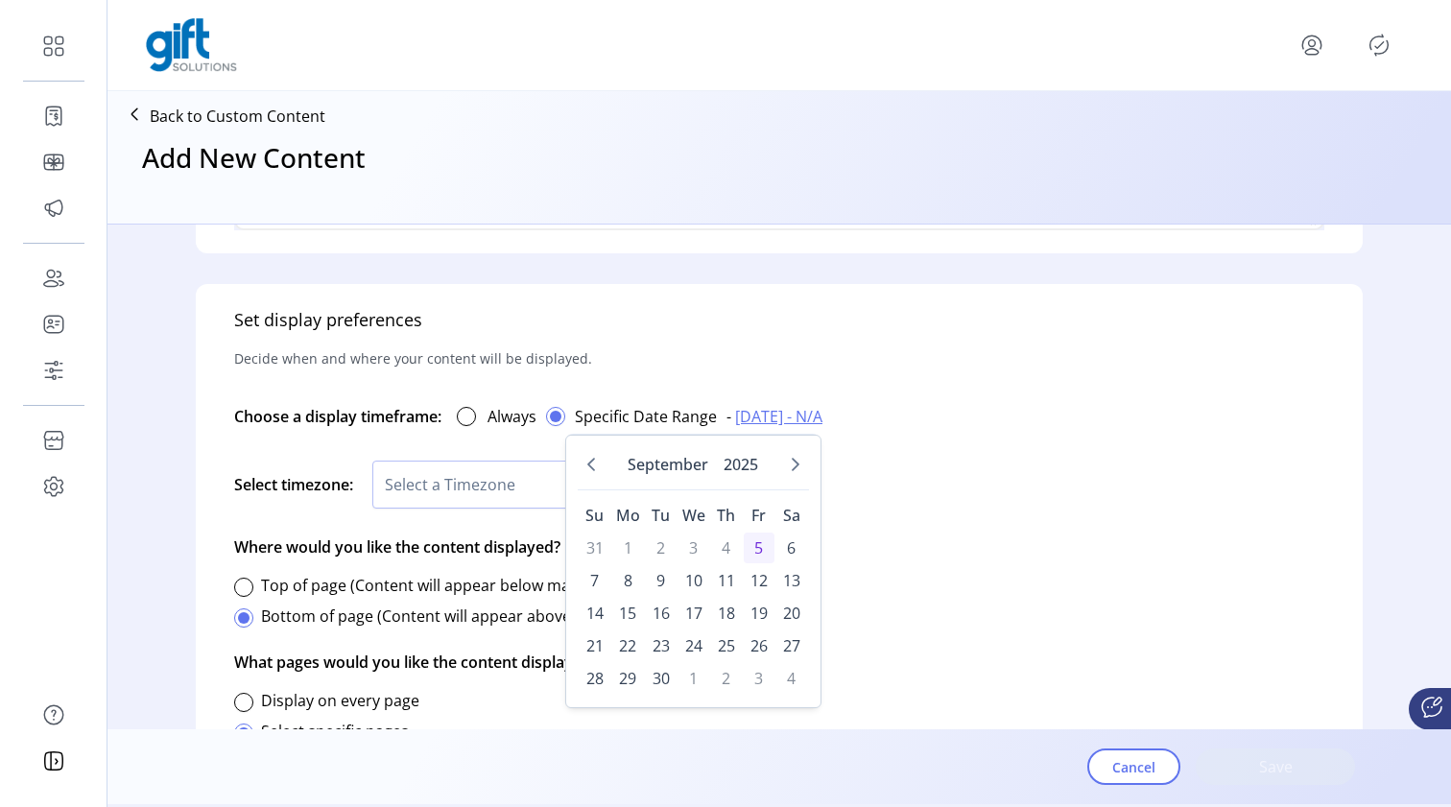
click at [838, 355] on div "Set display preferences Decide when and where your content will be displayed. C…" at bounding box center [779, 661] width 1167 height 754
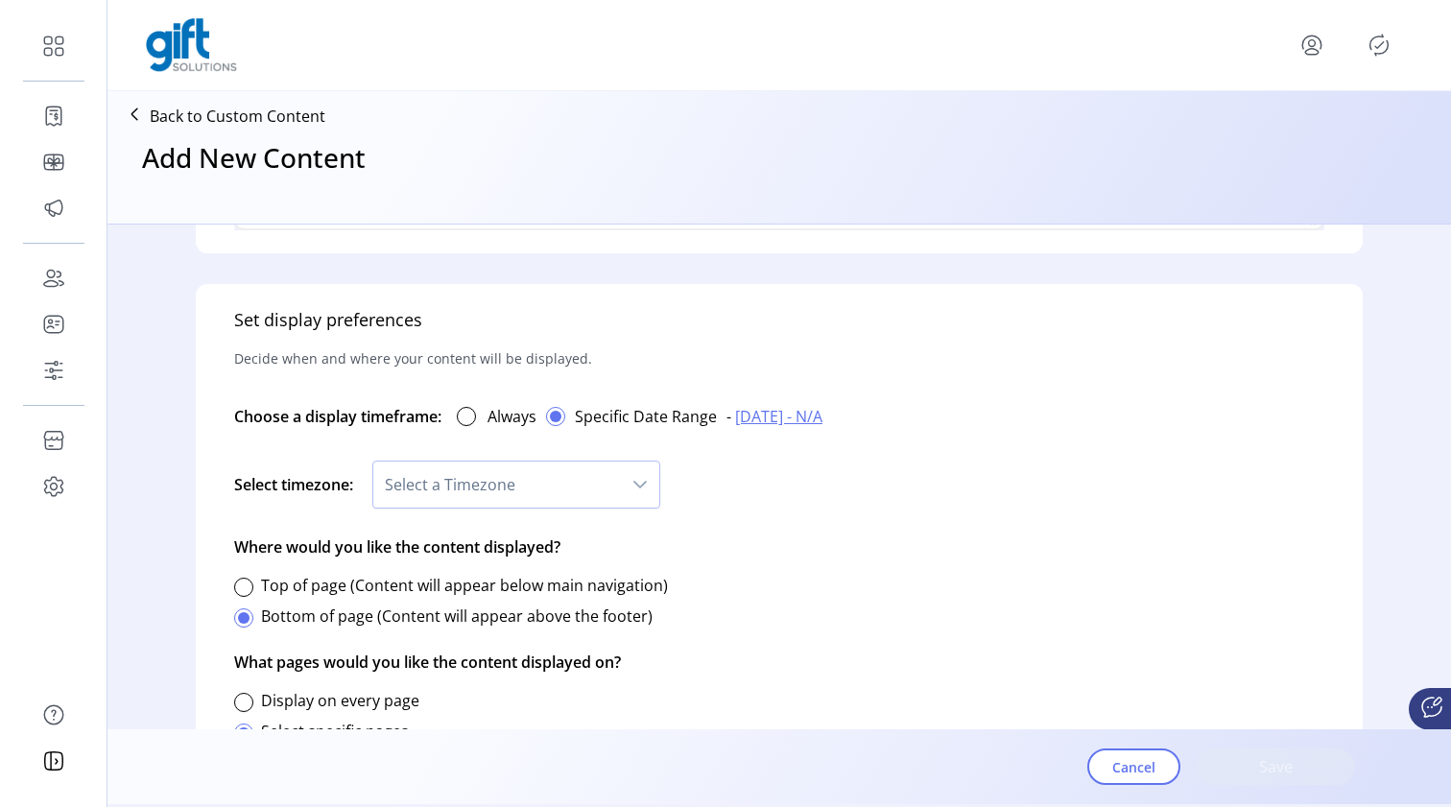
click at [822, 417] on span "[DATE] - N/A" at bounding box center [778, 416] width 87 height 23
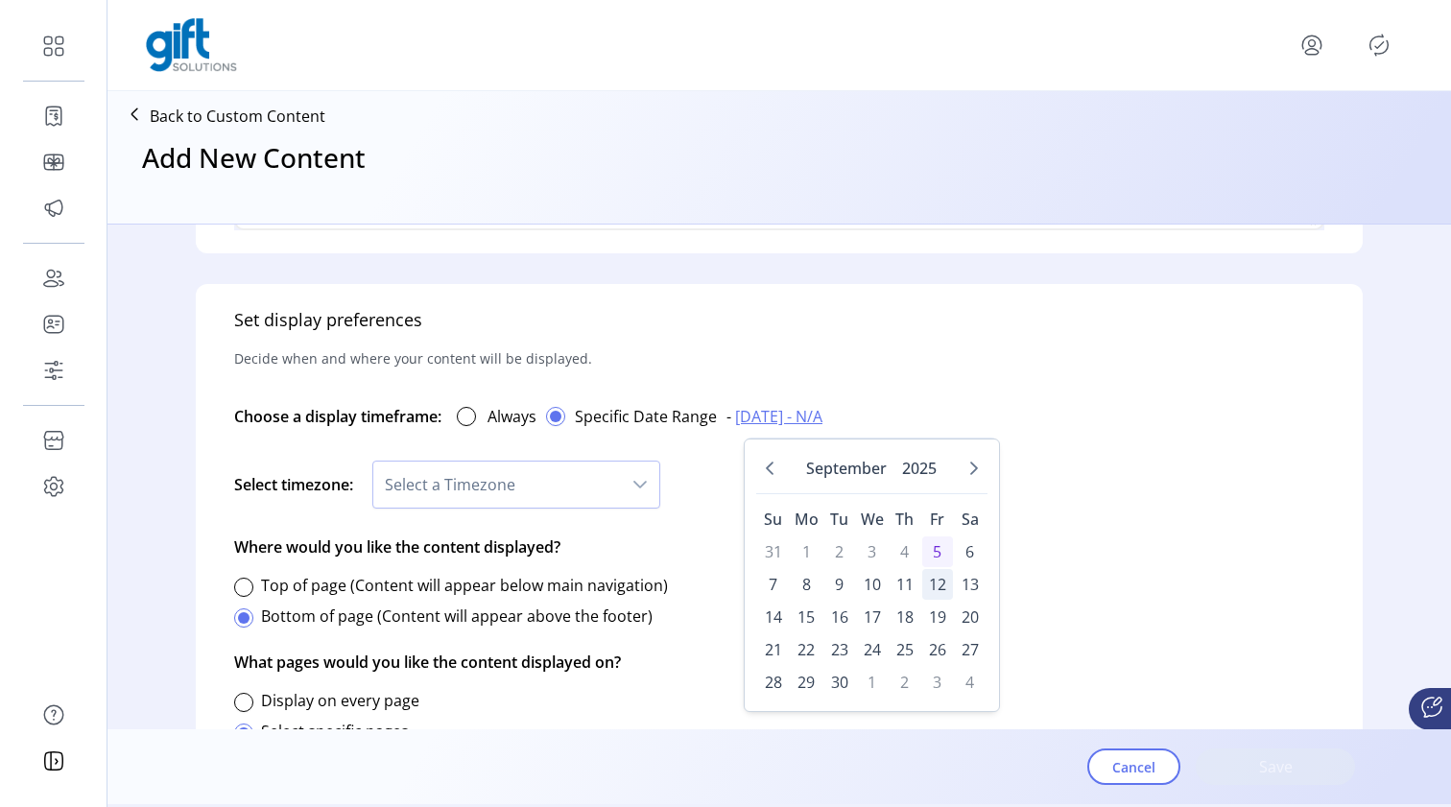
click at [942, 583] on span "12" at bounding box center [937, 584] width 31 height 31
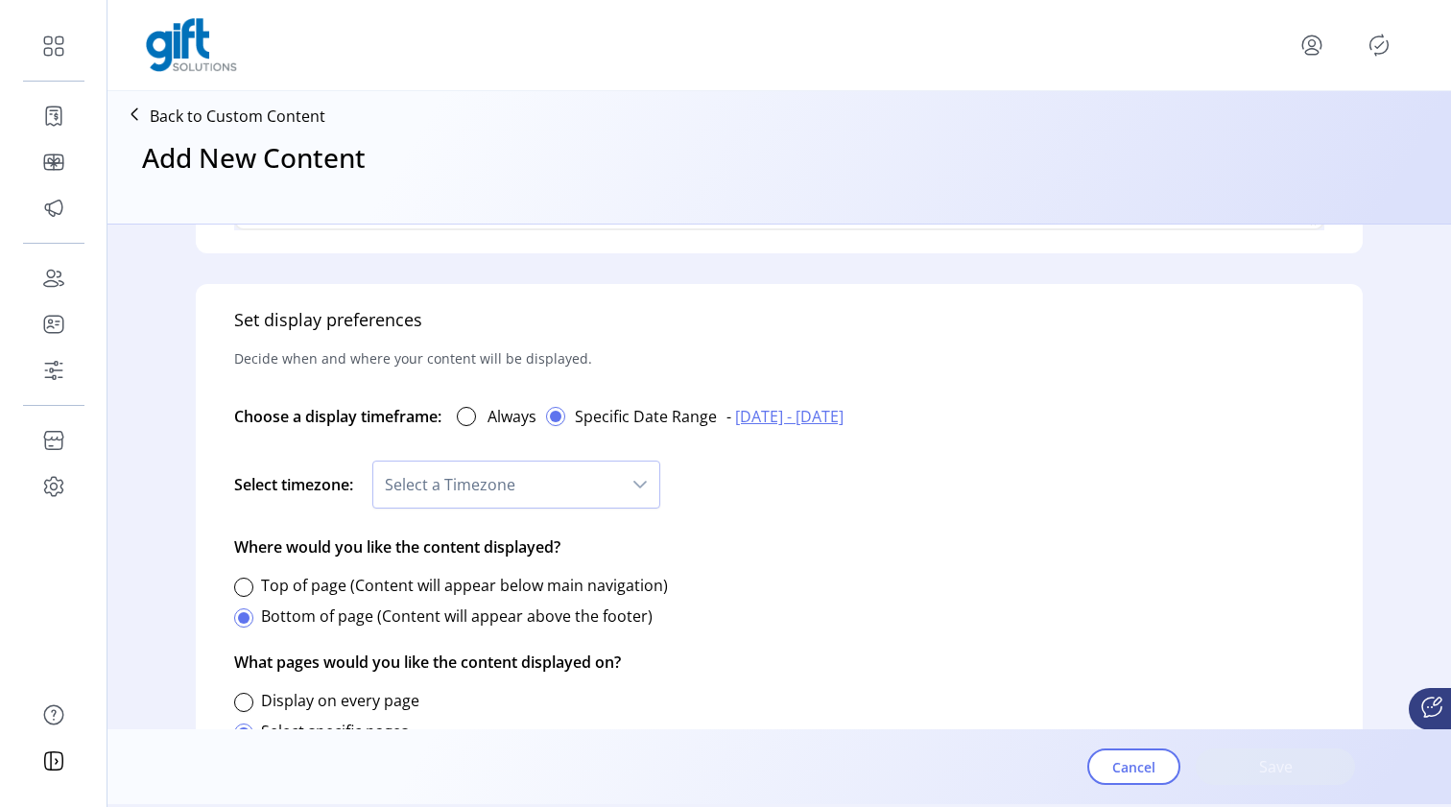
click at [648, 483] on icon "dropdown trigger" at bounding box center [639, 484] width 15 height 15
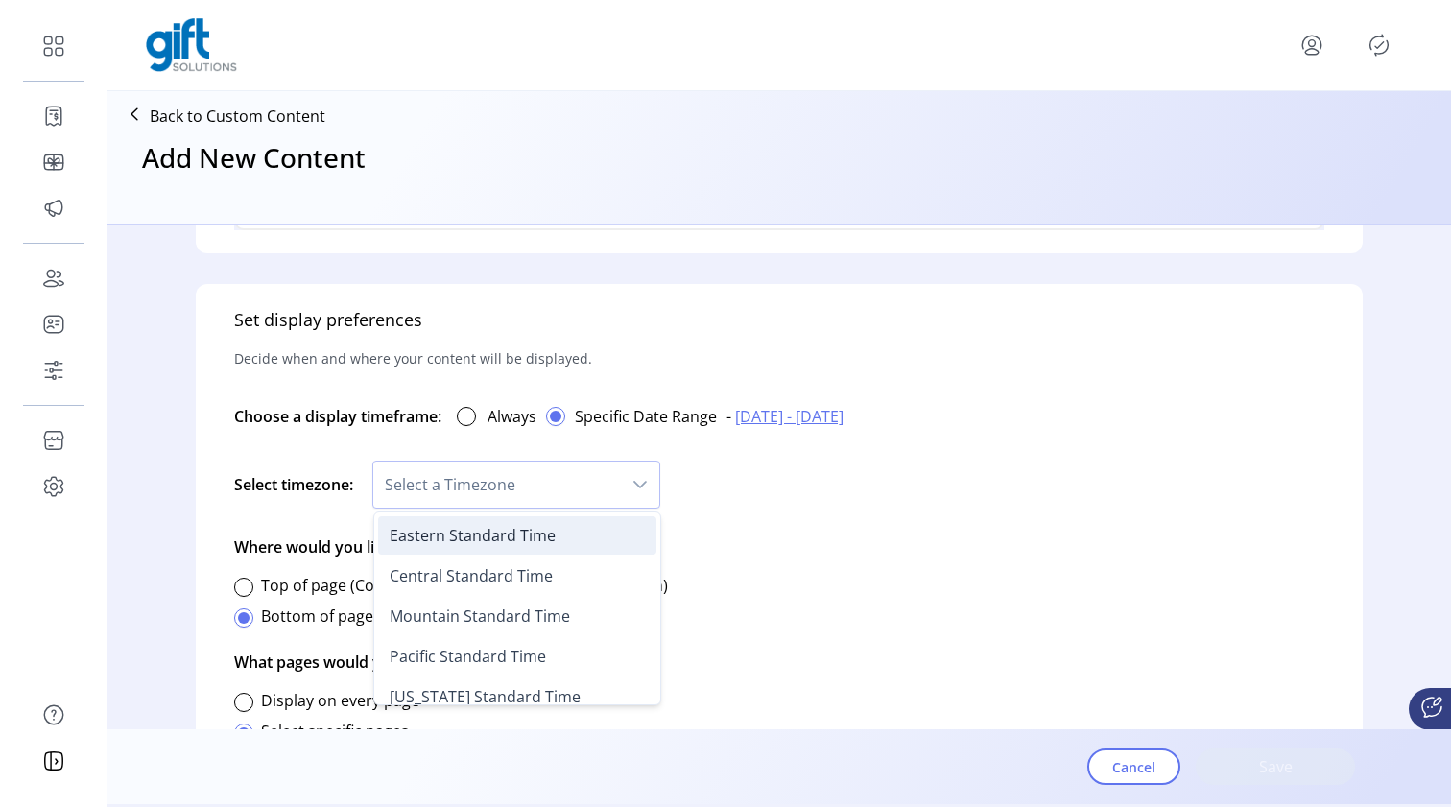
click at [604, 530] on li "Eastern Standard Time" at bounding box center [517, 535] width 278 height 38
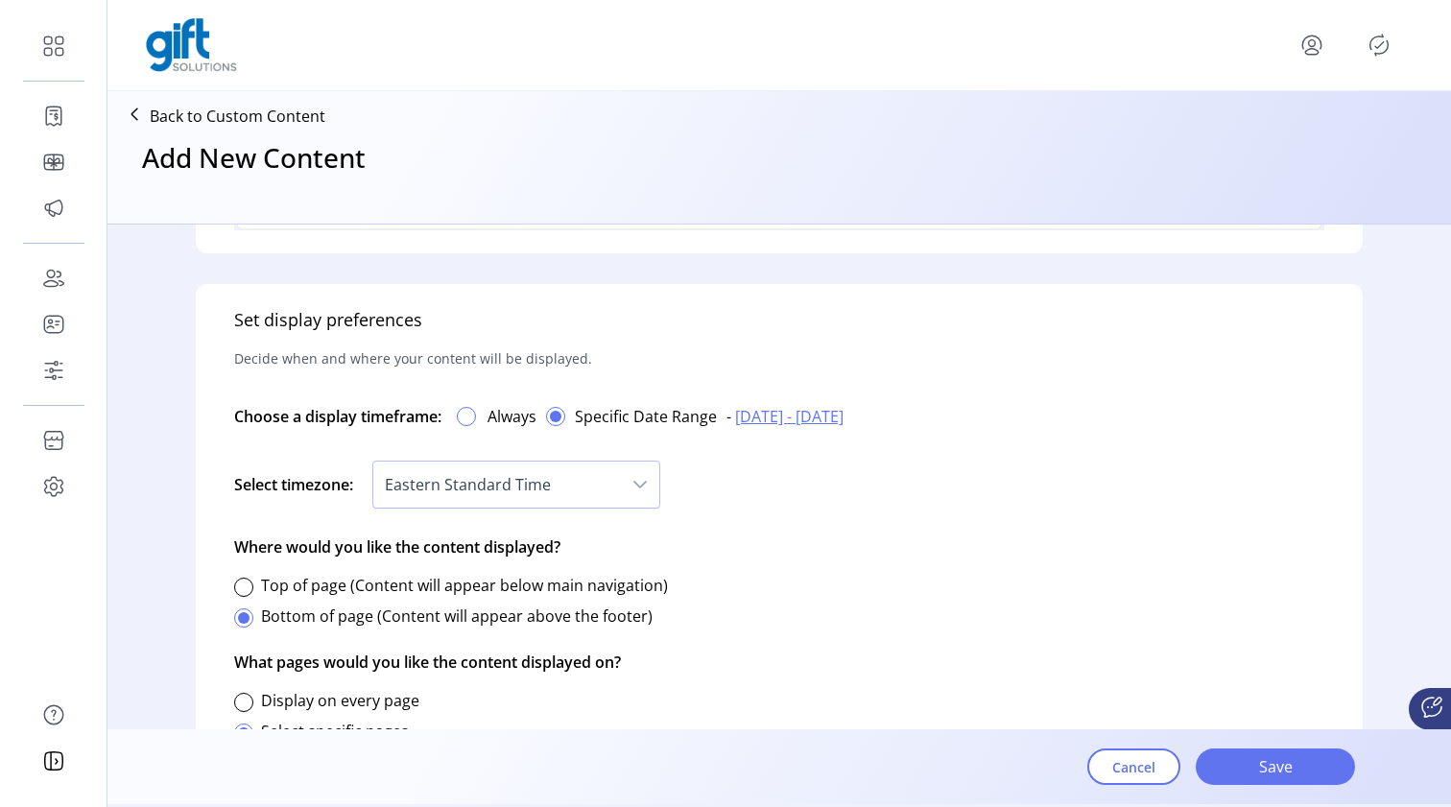
click at [476, 422] on div at bounding box center [466, 416] width 19 height 19
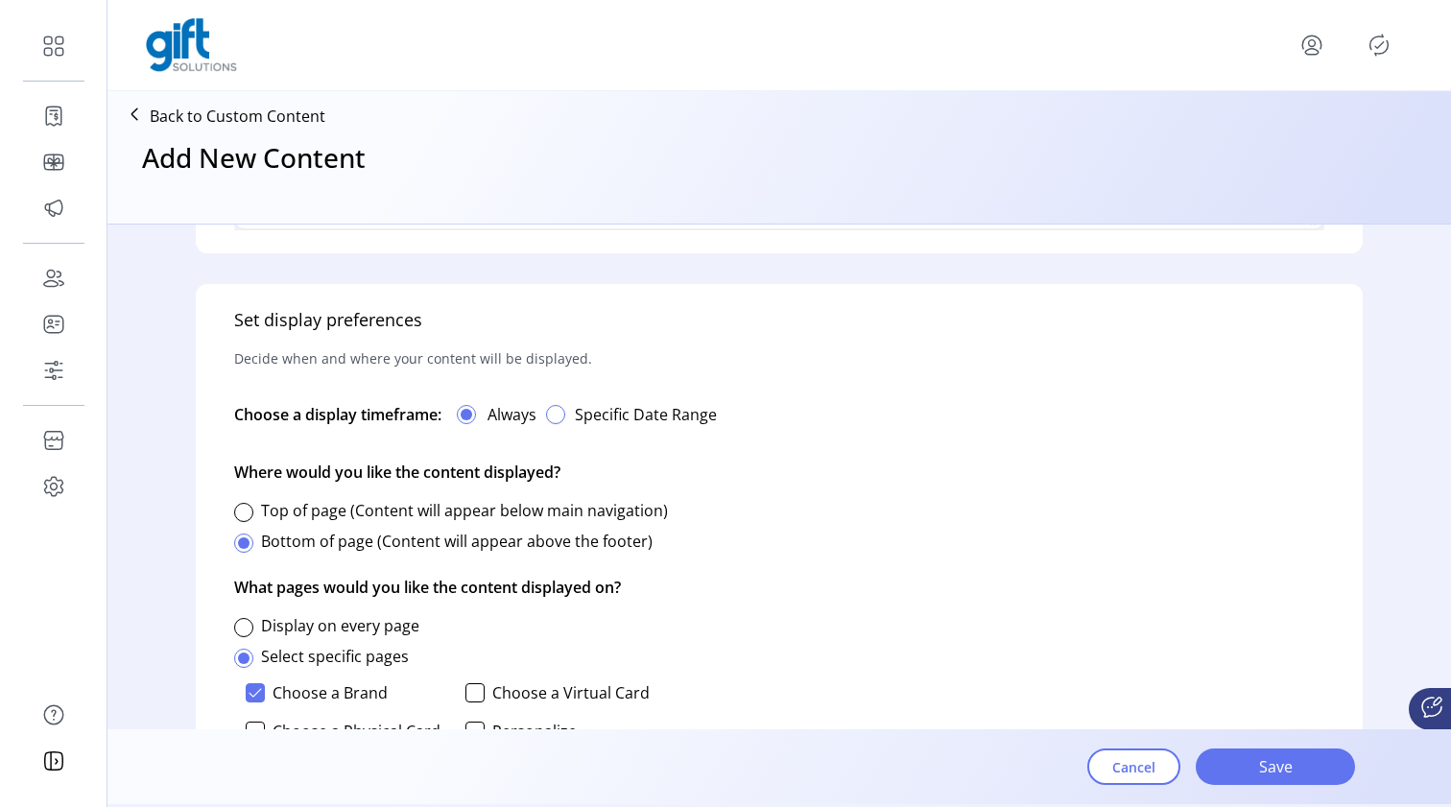
click at [565, 408] on div "button" at bounding box center [555, 414] width 19 height 19
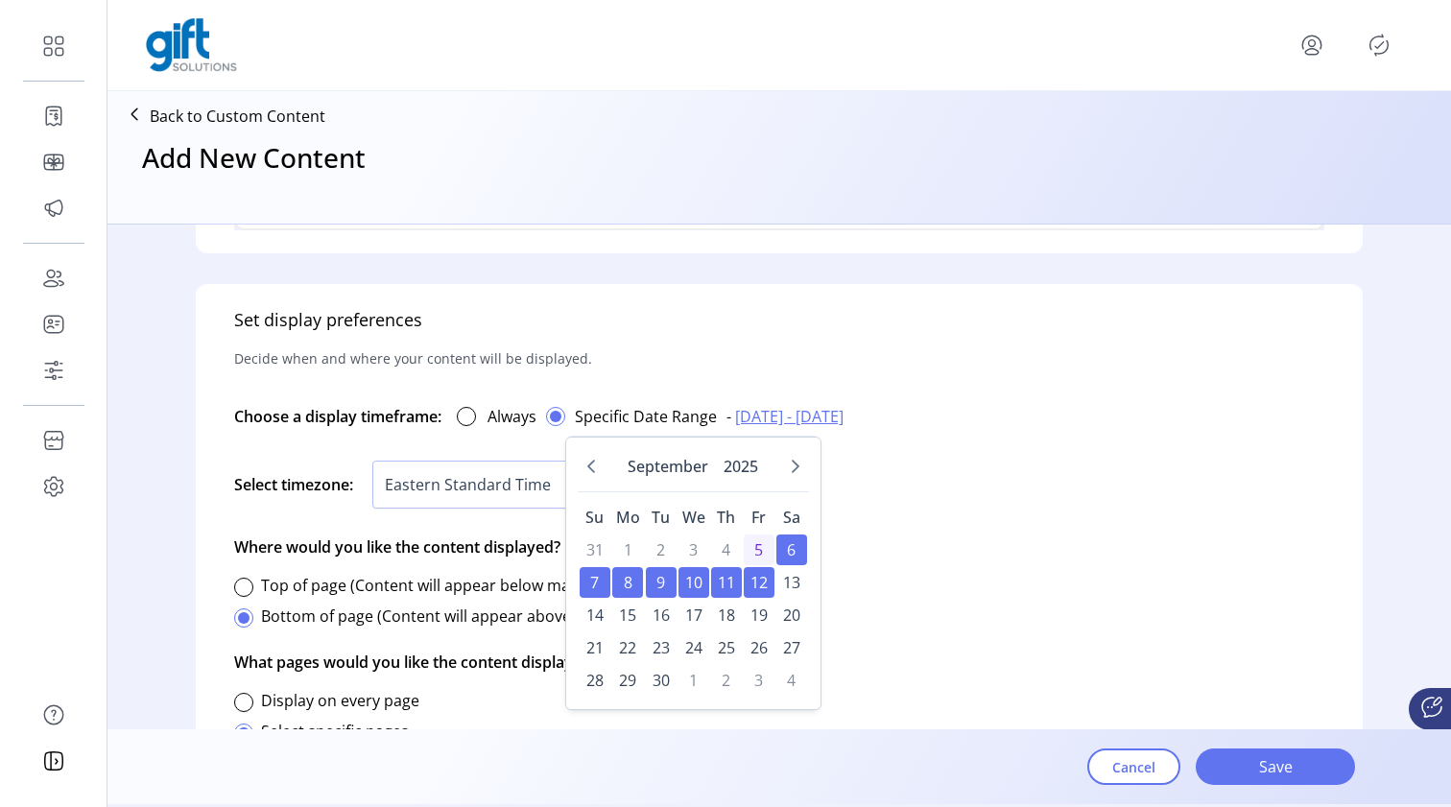
click at [931, 576] on div "Set display preferences Decide when and where your content will be displayed. C…" at bounding box center [779, 661] width 1167 height 754
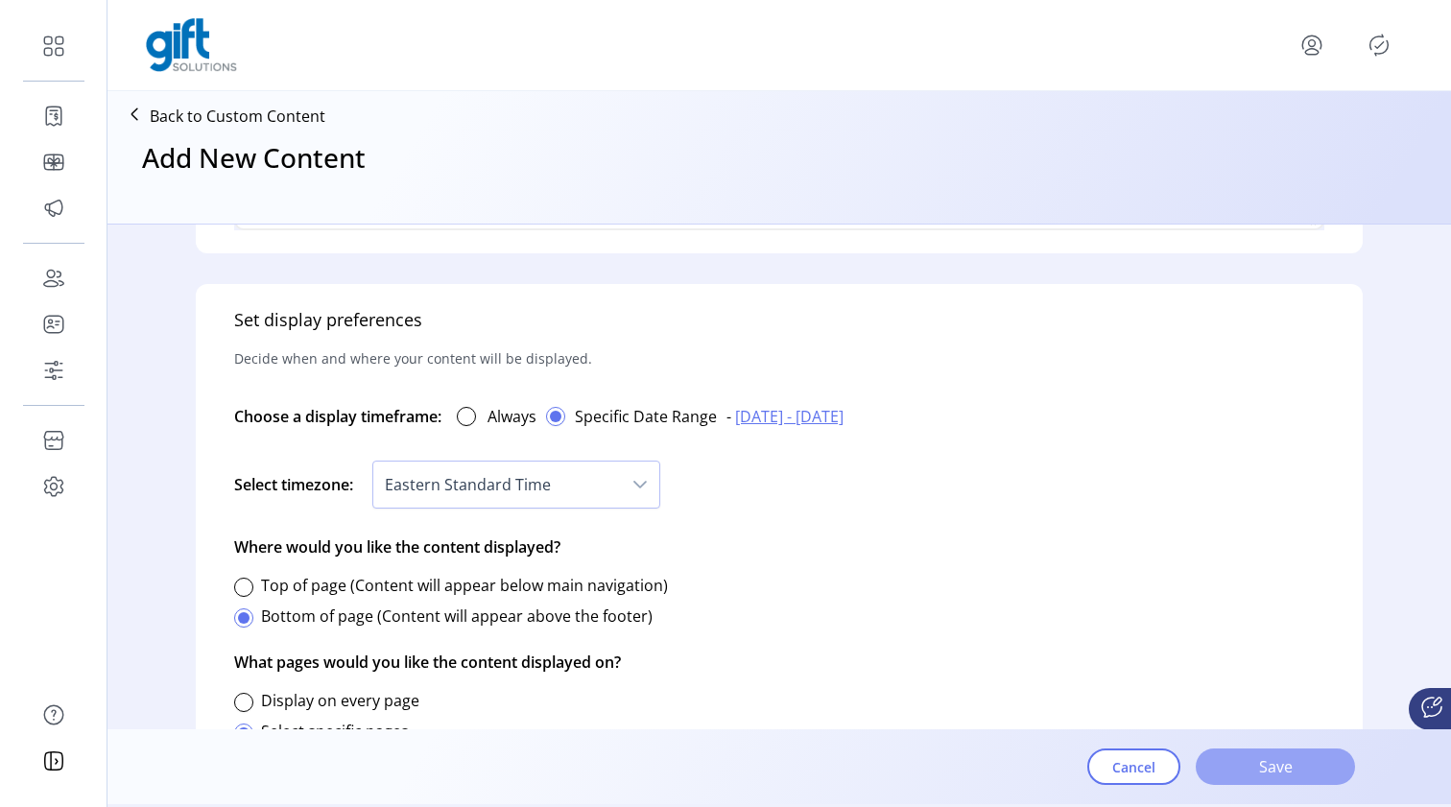
click at [1261, 769] on span "Save" at bounding box center [1274, 766] width 109 height 23
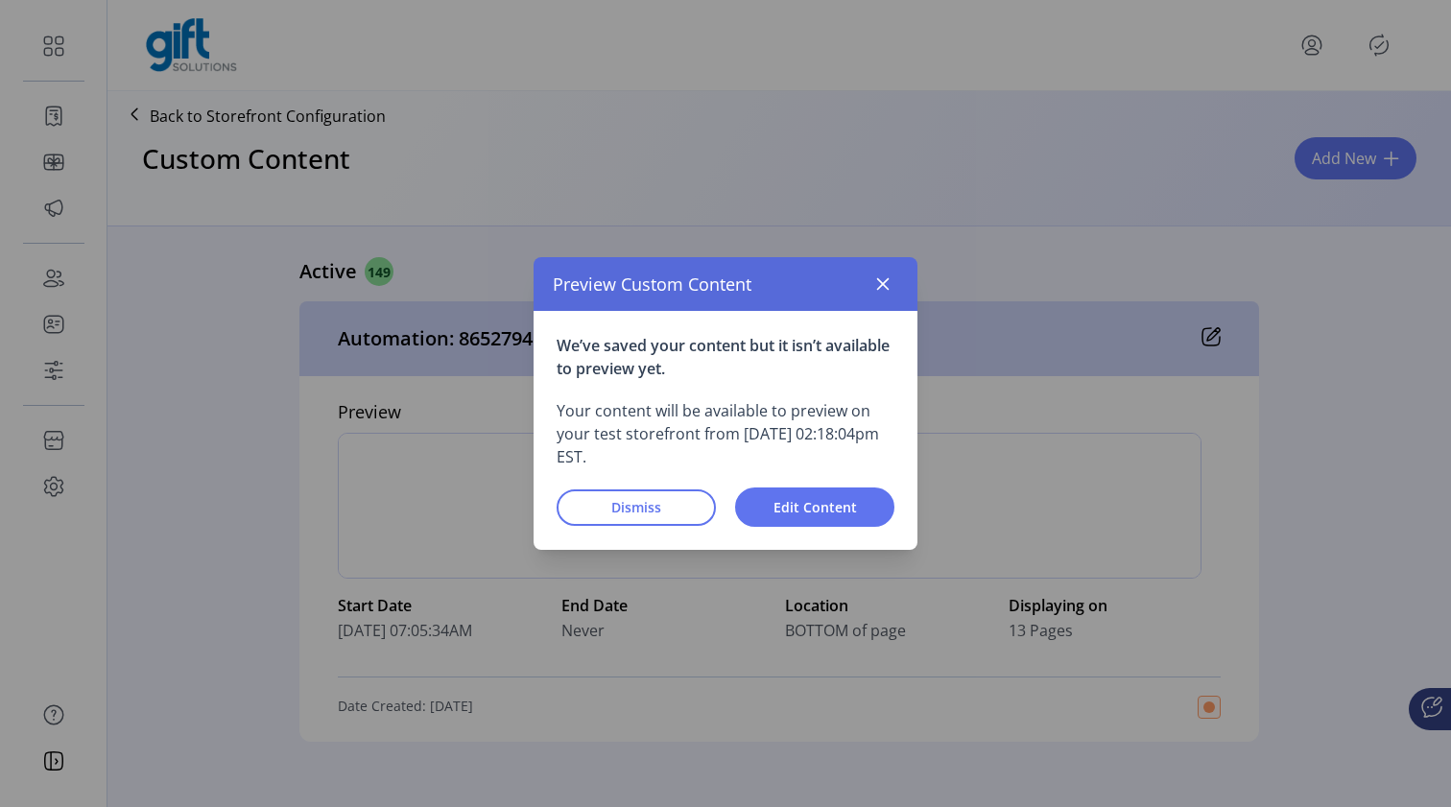
drag, startPoint x: 1049, startPoint y: 509, endPoint x: 379, endPoint y: 586, distance: 674.2
click at [379, 586] on div "Preview Custom Content We’ve saved your content but it isn’t available to previ…" at bounding box center [725, 403] width 1451 height 807
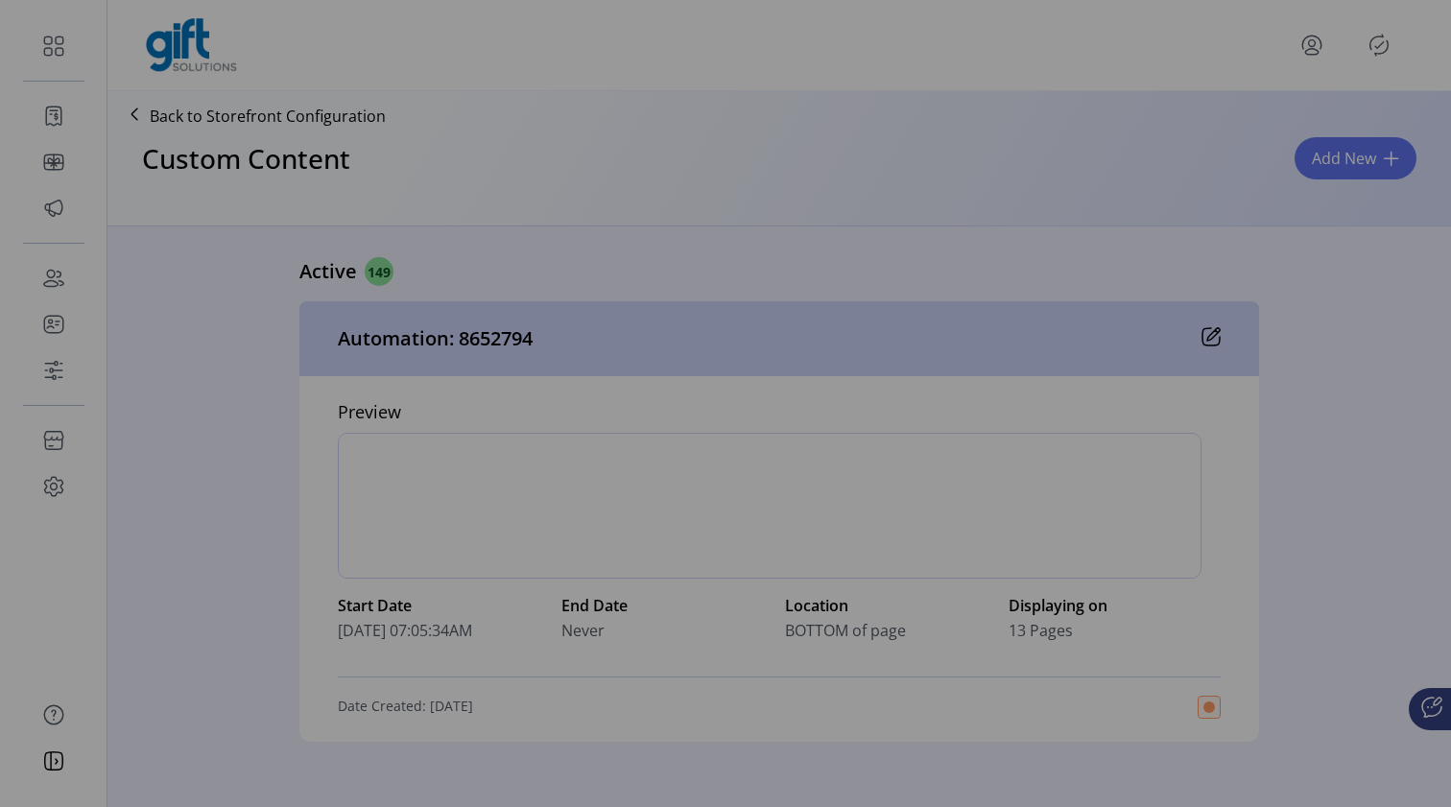
click at [372, 717] on div "Preview Custom Content We’ve saved your content but it isn’t available to previ…" at bounding box center [725, 403] width 1451 height 807
click at [374, 587] on div "Preview Custom Content We’ve saved your content but it isn’t available to previ…" at bounding box center [725, 403] width 1451 height 807
click at [840, 305] on div "Preview Custom Content" at bounding box center [725, 319] width 269 height 37
click at [607, 448] on p "Your content will be available to preview on your test storefront from [DATE] 0…" at bounding box center [725, 424] width 236 height 48
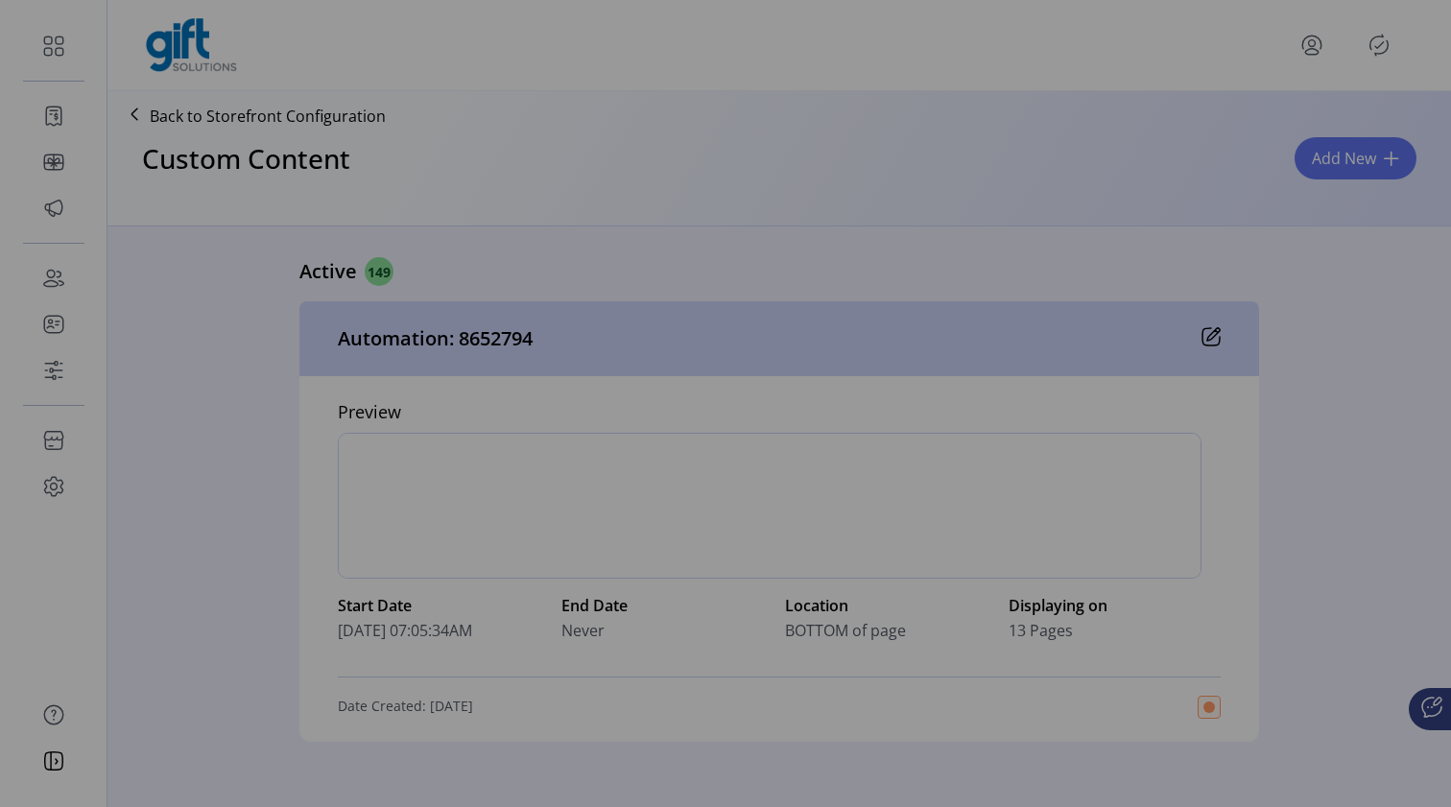
click at [661, 484] on span "Dismiss" at bounding box center [663, 476] width 77 height 14
click at [846, 309] on button "button" at bounding box center [835, 319] width 21 height 21
click at [840, 316] on icon "button" at bounding box center [835, 320] width 9 height 9
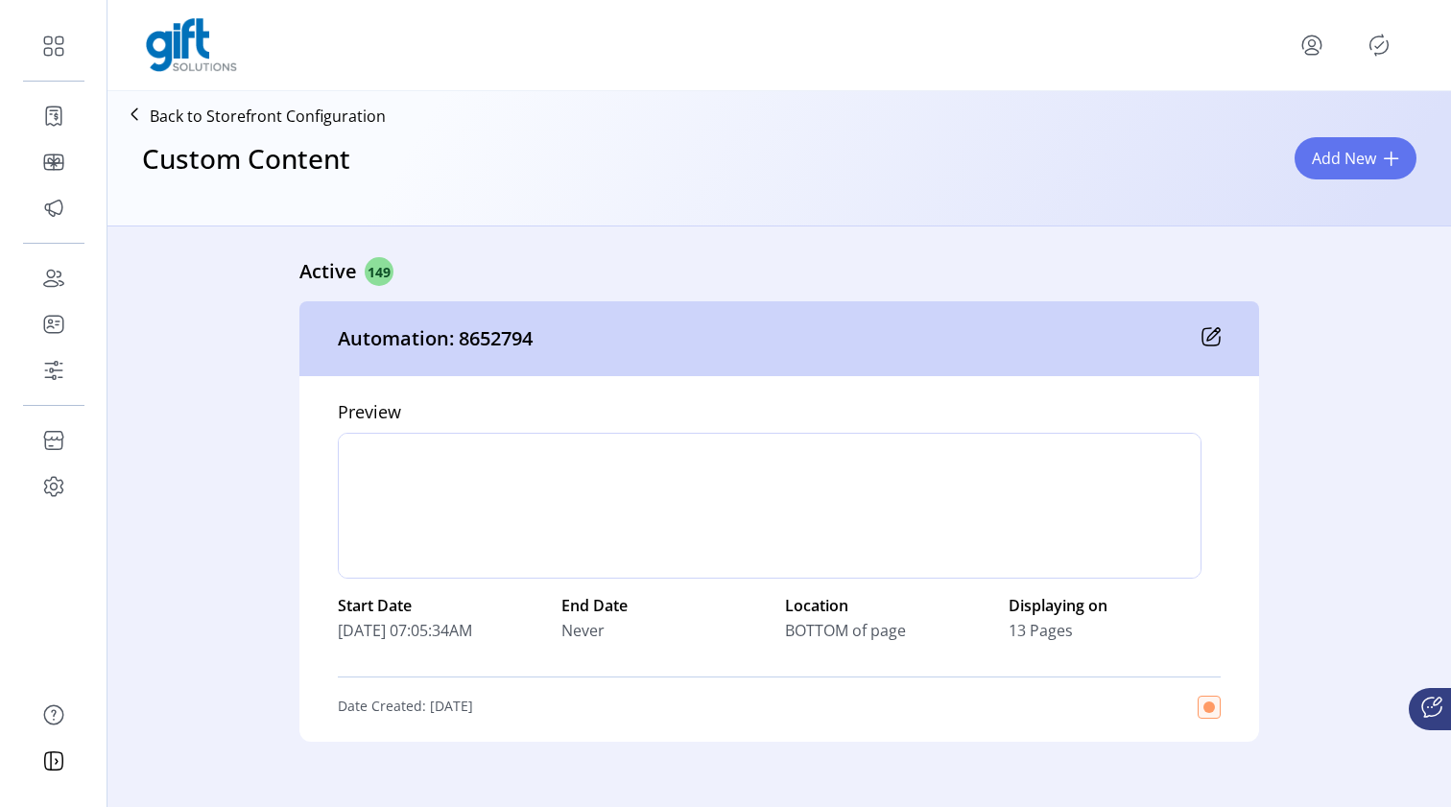
click at [382, 719] on div "Preview Custom Content We’ve saved your content but it isn’t available to previ…" at bounding box center [725, 403] width 1451 height 807
click at [374, 717] on div "Preview Custom Content We’ve saved your content but it isn’t available to previ…" at bounding box center [725, 403] width 1451 height 807
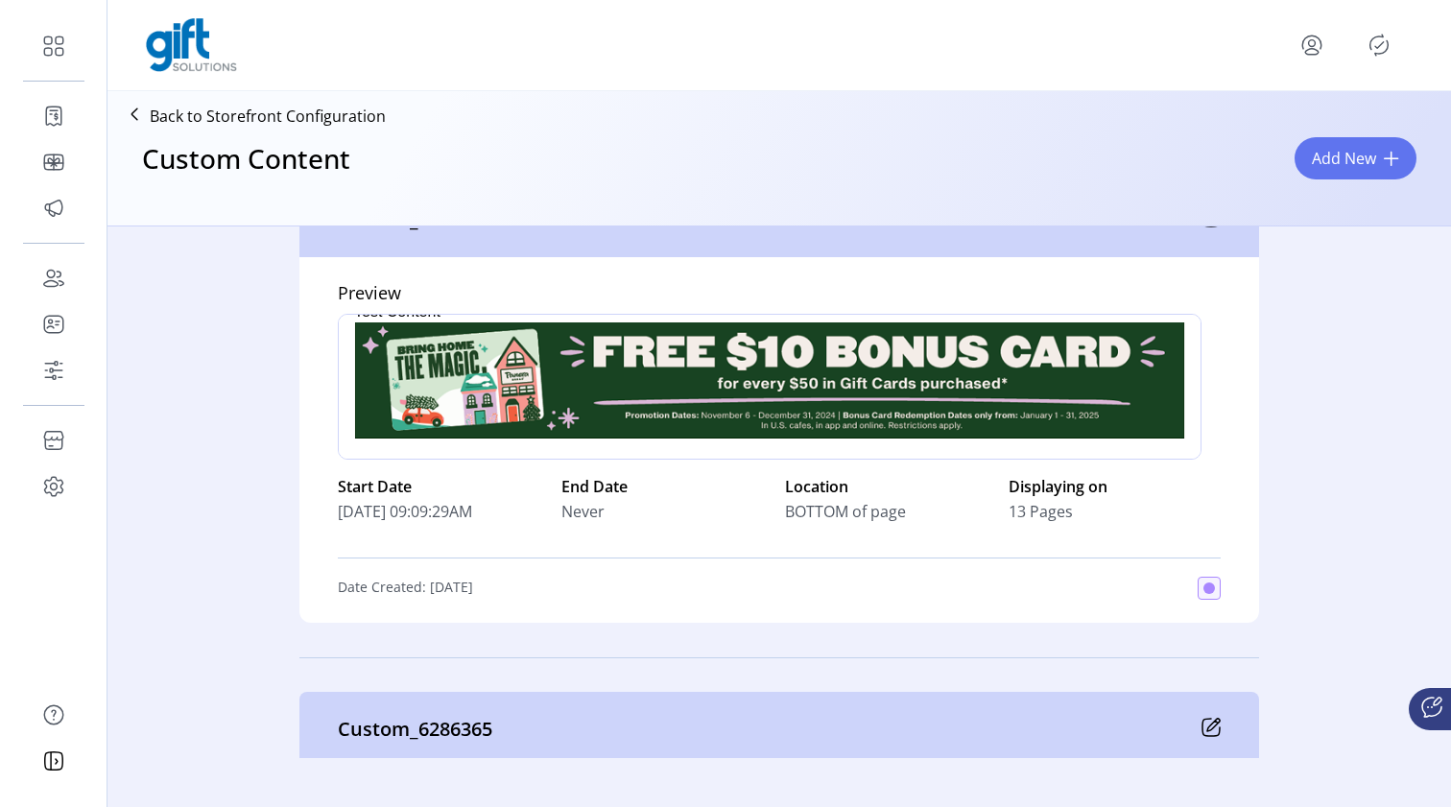
scroll to position [28, 0]
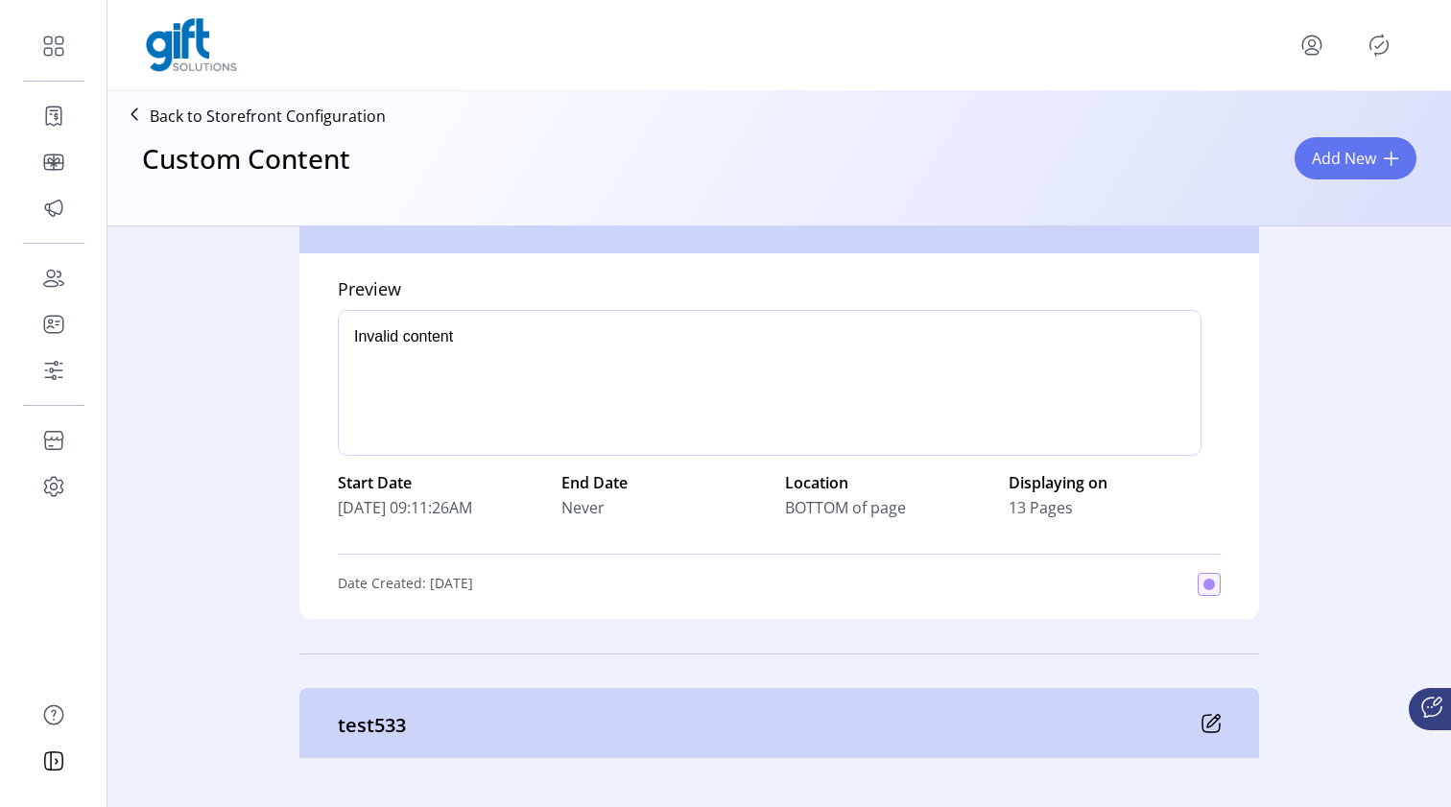
scroll to position [71707, 0]
